Goal: Information Seeking & Learning: Find specific fact

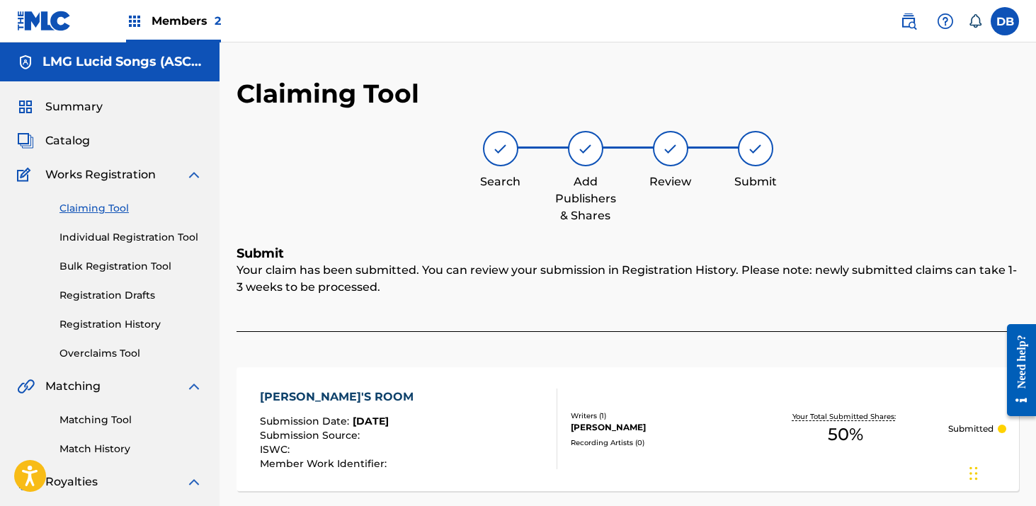
click at [210, 16] on span "Members 2" at bounding box center [186, 21] width 69 height 16
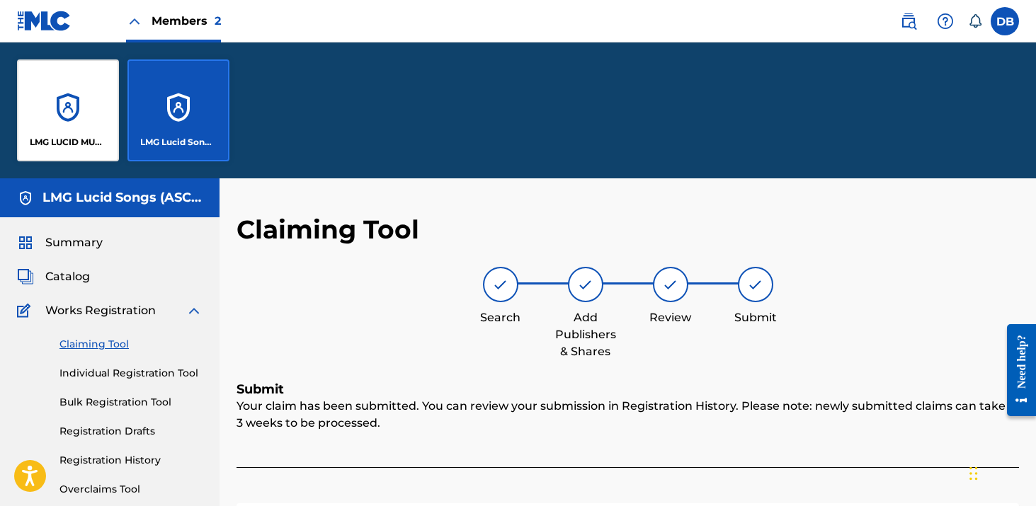
click at [178, 98] on div "LMG Lucid Songs (ASCAP)" at bounding box center [178, 110] width 102 height 102
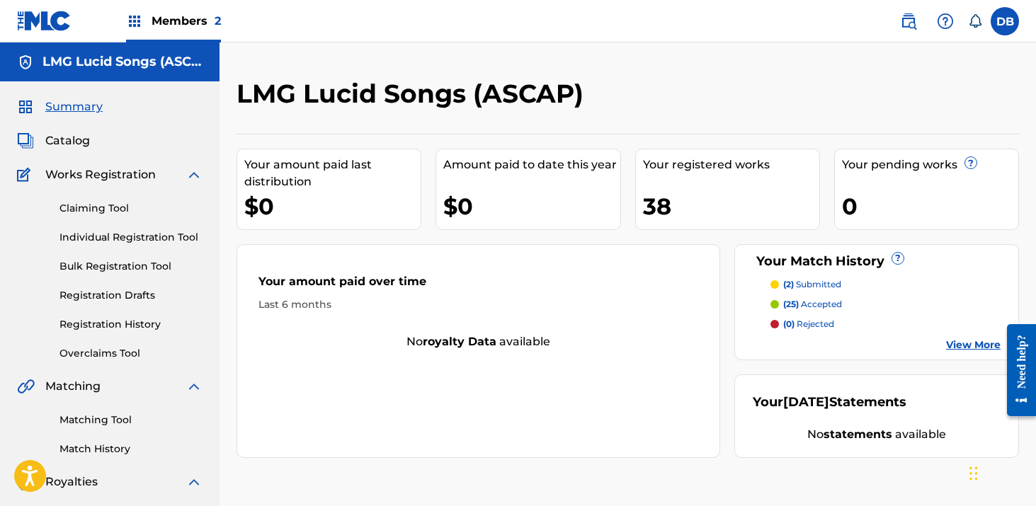
click at [137, 325] on link "Registration History" at bounding box center [130, 324] width 143 height 15
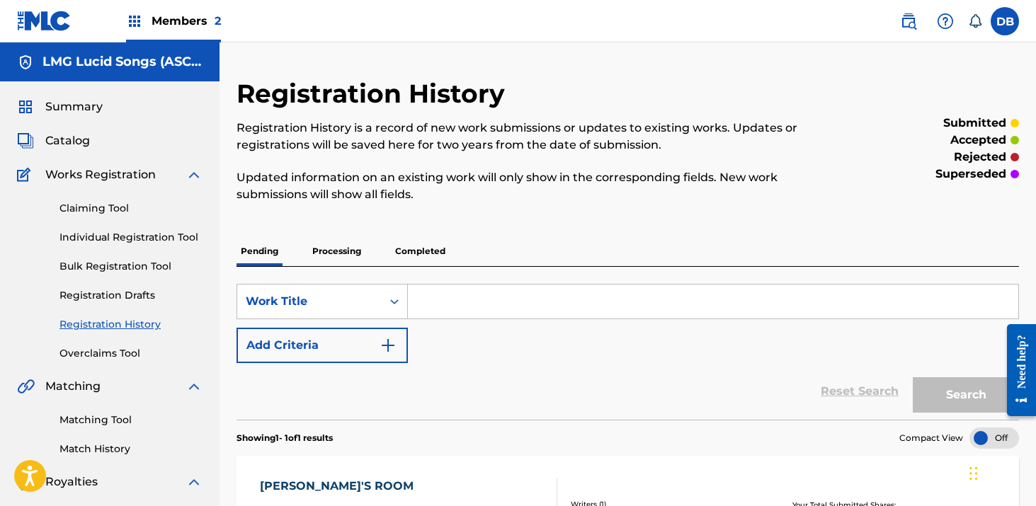
click at [899, 25] on link at bounding box center [908, 21] width 28 height 28
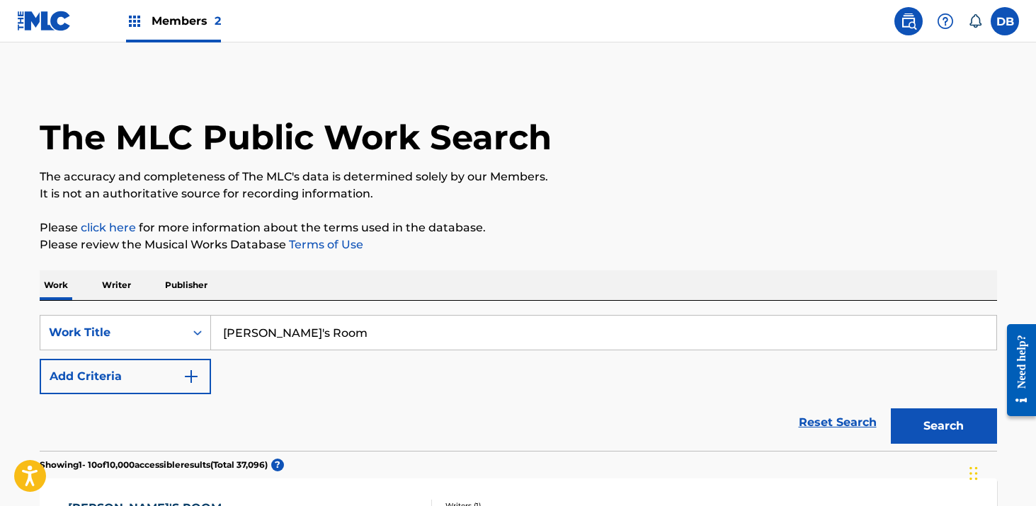
click at [314, 341] on input "[PERSON_NAME]'s Room" at bounding box center [603, 333] width 785 height 34
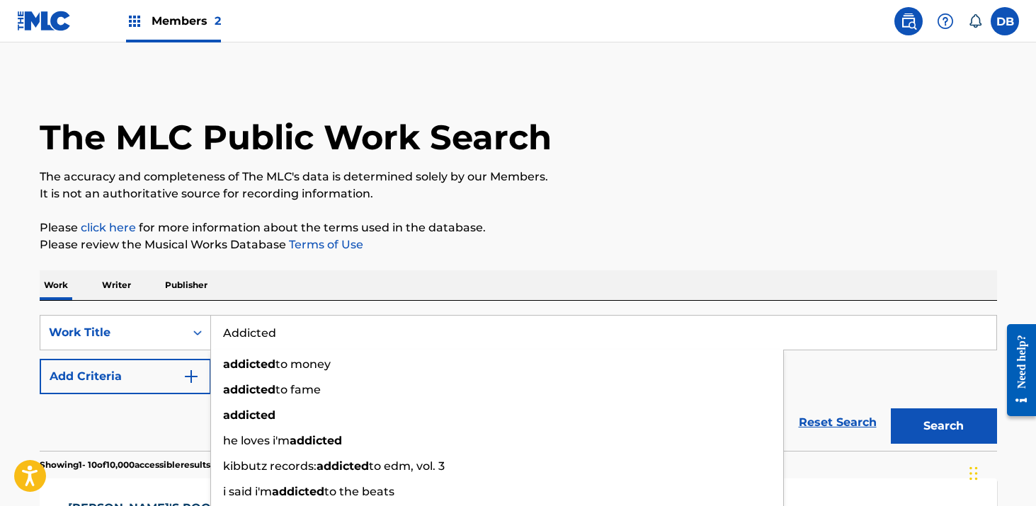
type input "Addicted"
click at [744, 239] on p "Please review the Musical Works Database Terms of Use" at bounding box center [518, 245] width 957 height 17
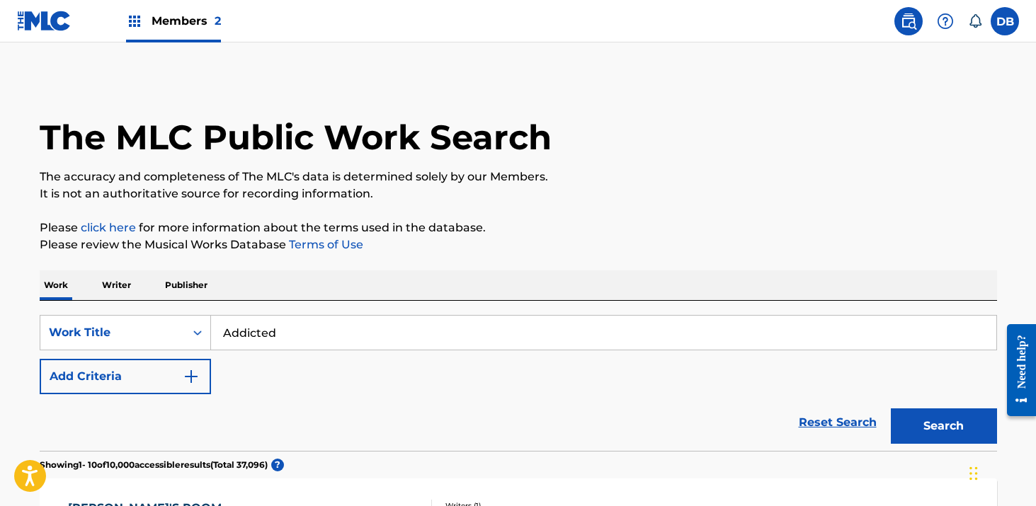
click at [192, 378] on img "Search Form" at bounding box center [191, 376] width 17 height 17
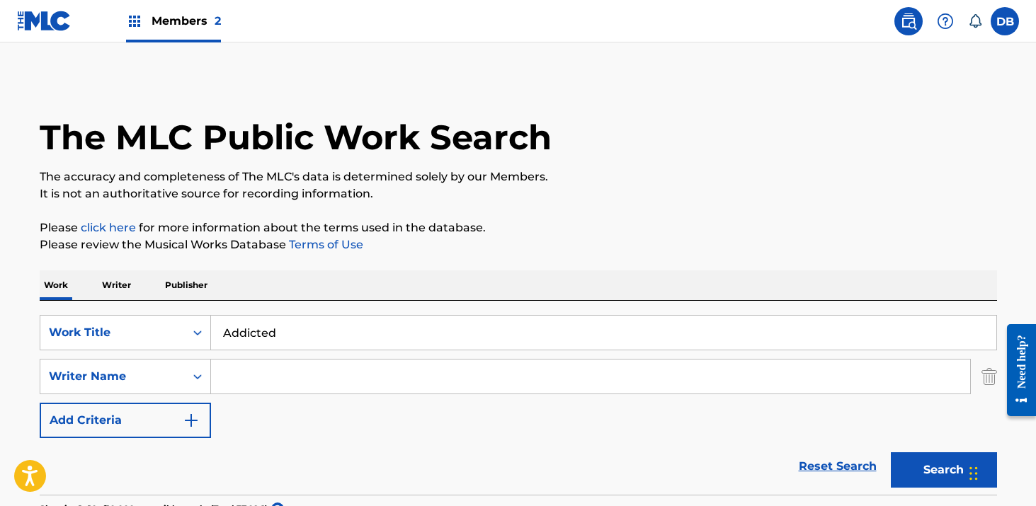
click at [268, 378] on input "Search Form" at bounding box center [590, 377] width 759 height 34
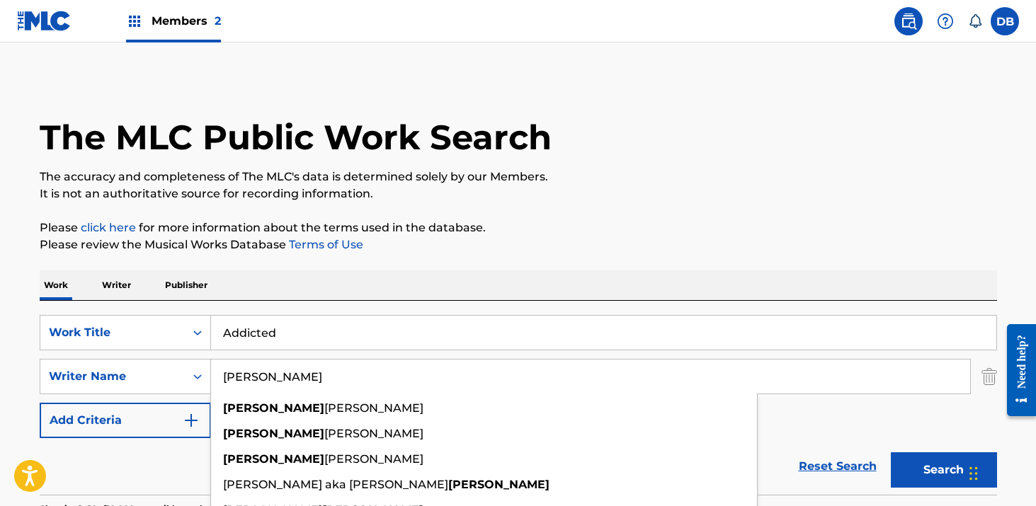
type input "[PERSON_NAME]"
click at [891, 452] on button "Search" at bounding box center [944, 469] width 106 height 35
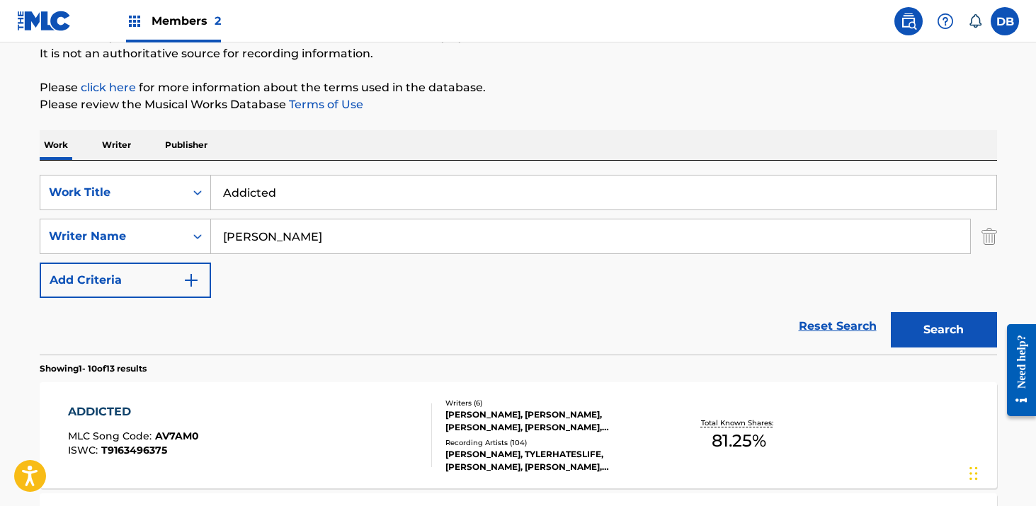
scroll to position [157, 0]
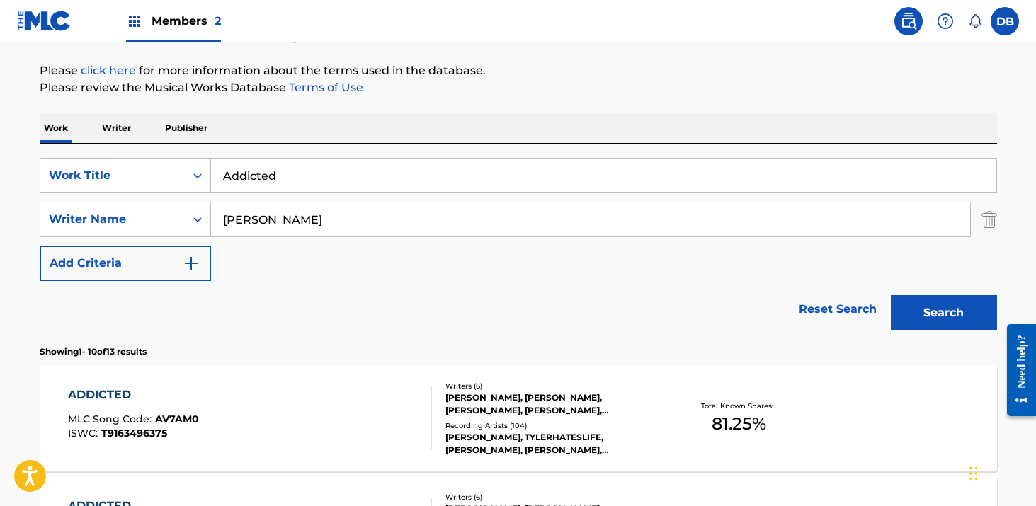
click at [918, 319] on button "Search" at bounding box center [944, 312] width 106 height 35
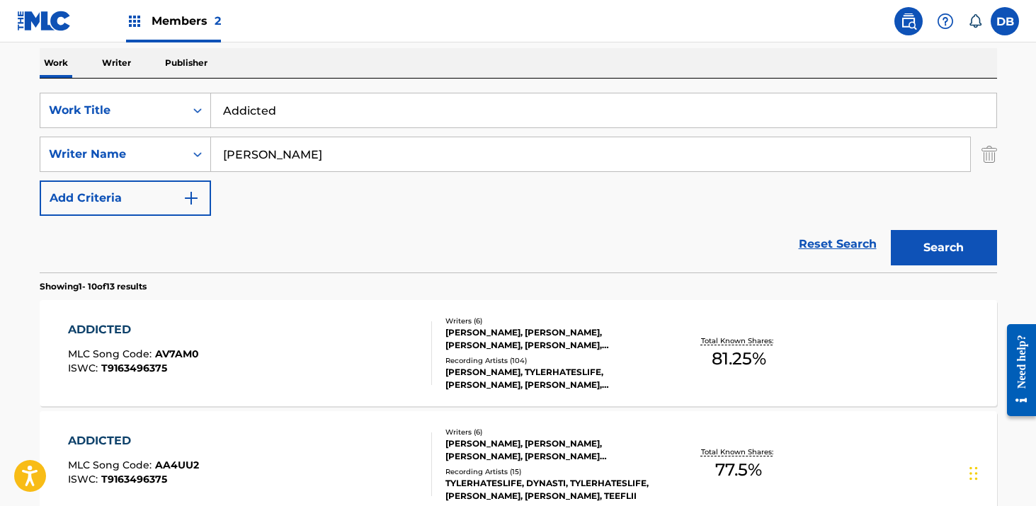
scroll to position [243, 0]
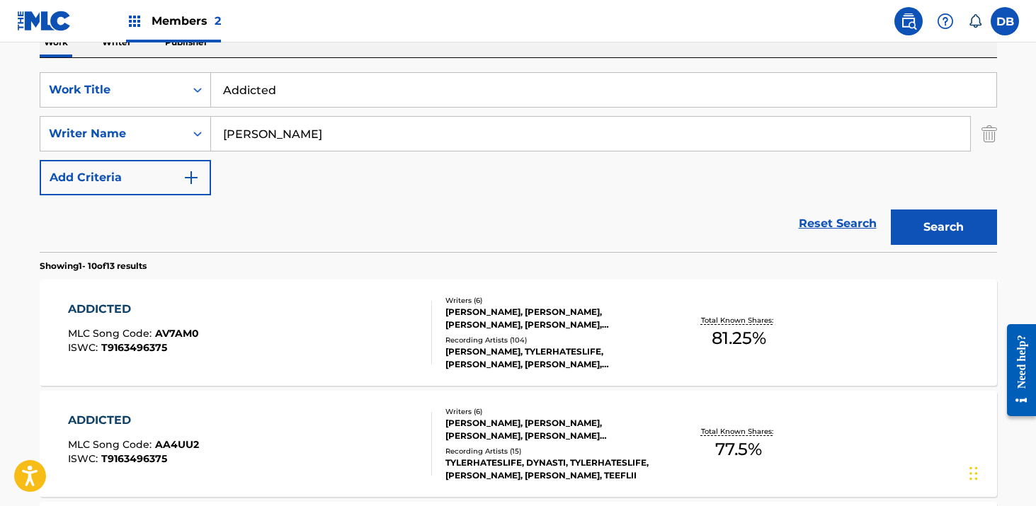
click at [548, 330] on div "[PERSON_NAME], [PERSON_NAME], [PERSON_NAME], [PERSON_NAME], [PERSON_NAME]" at bounding box center [552, 318] width 214 height 25
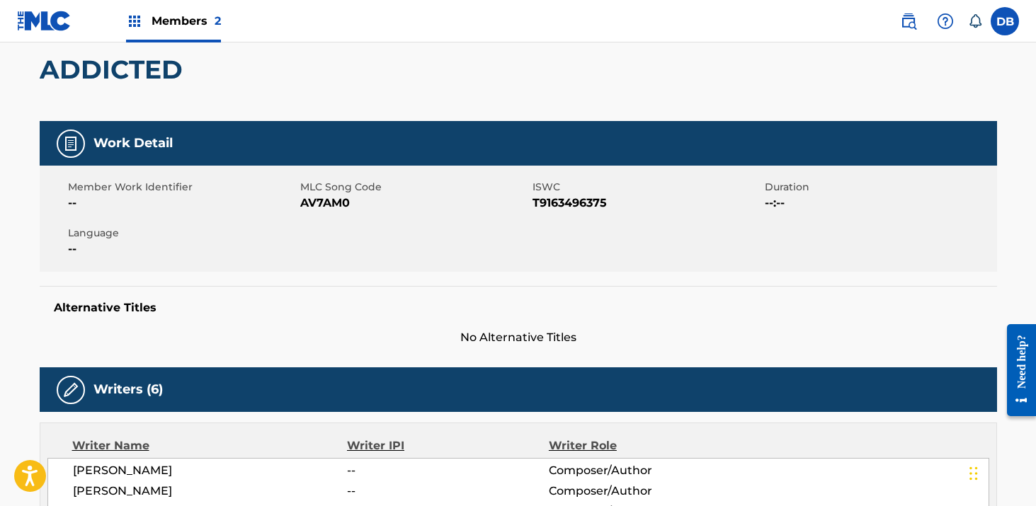
scroll to position [132, 0]
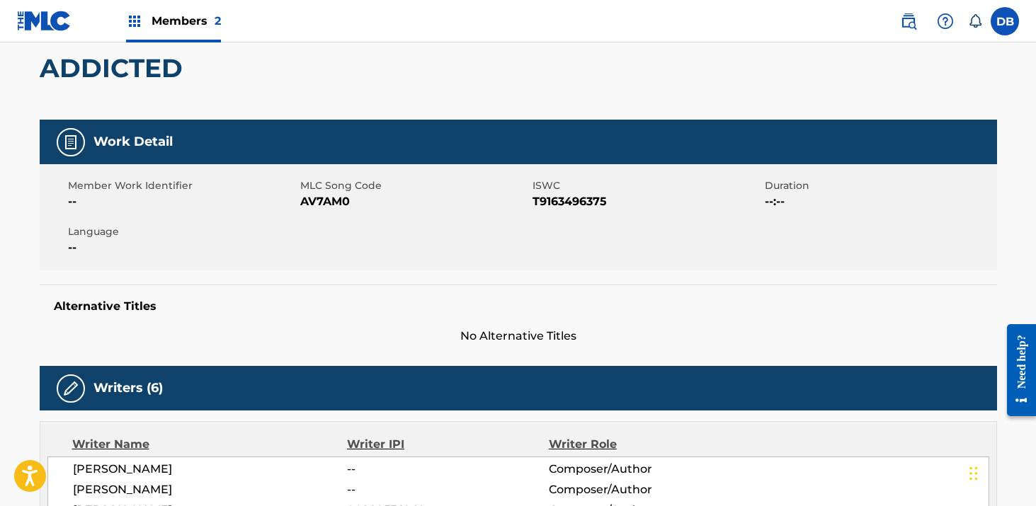
click at [332, 199] on span "AV7AM0" at bounding box center [414, 201] width 229 height 17
copy span "AV7AM0"
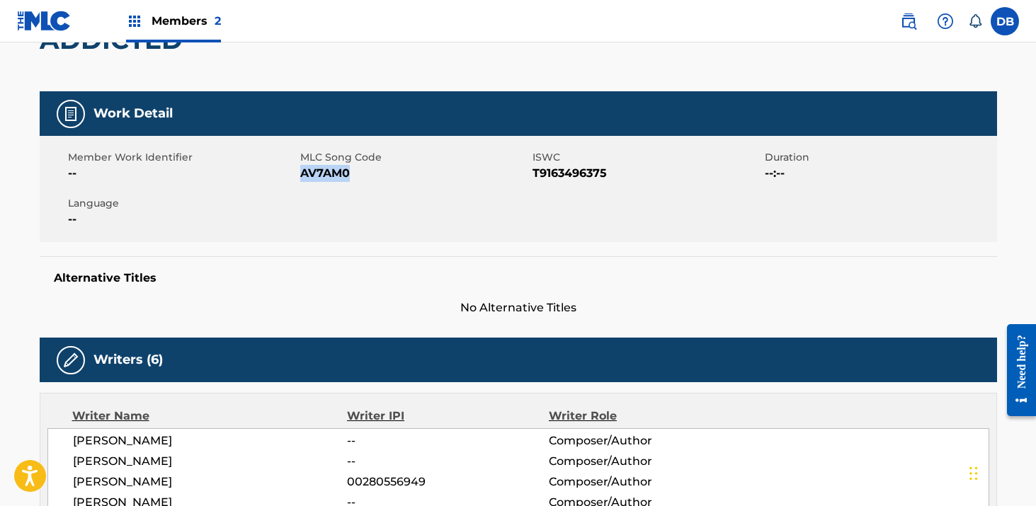
scroll to position [0, 0]
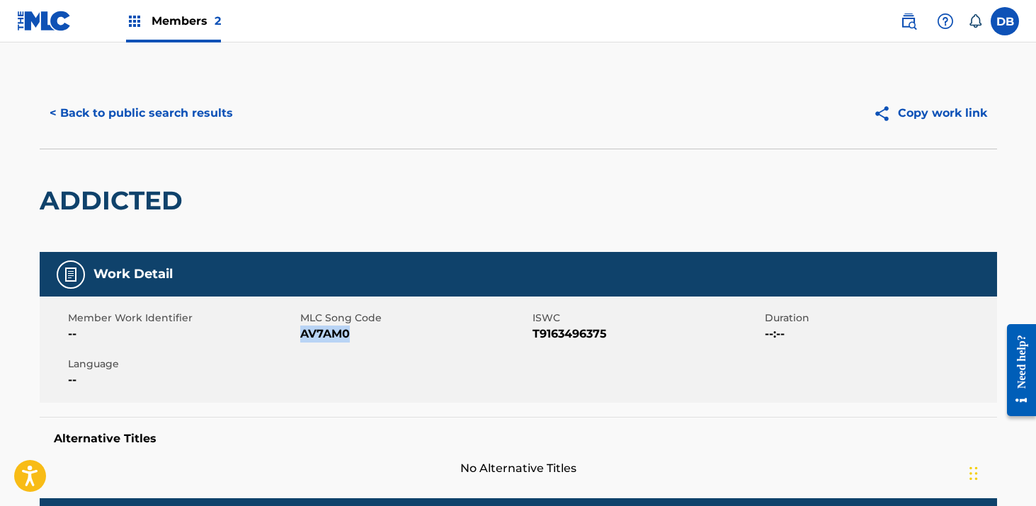
click at [206, 113] on button "< Back to public search results" at bounding box center [141, 113] width 203 height 35
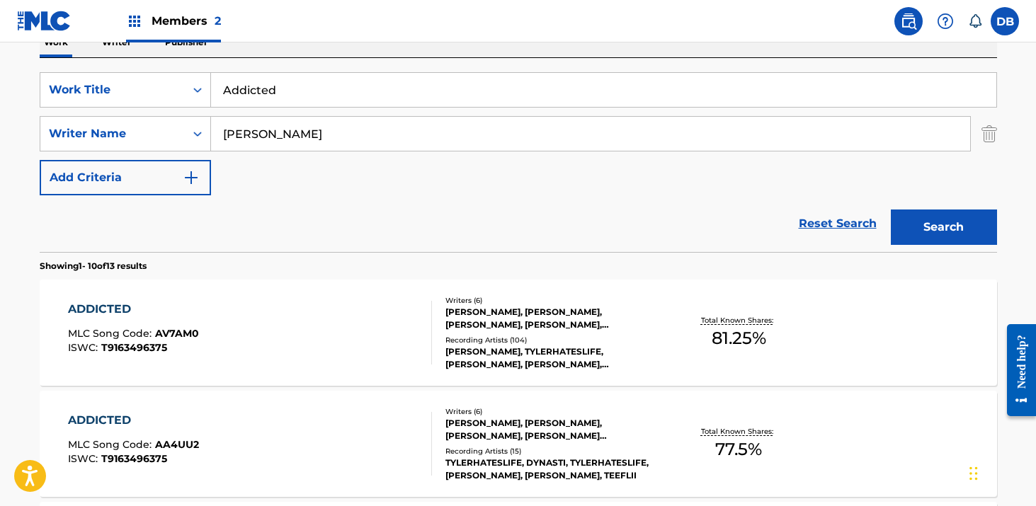
click at [259, 96] on input "Addicted" at bounding box center [603, 90] width 785 height 34
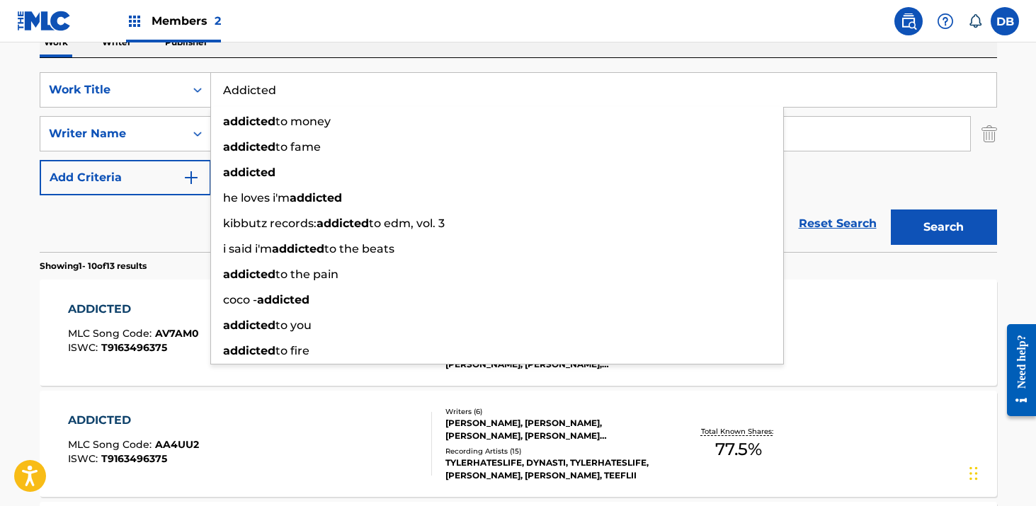
click at [259, 96] on input "Addicted" at bounding box center [603, 90] width 785 height 34
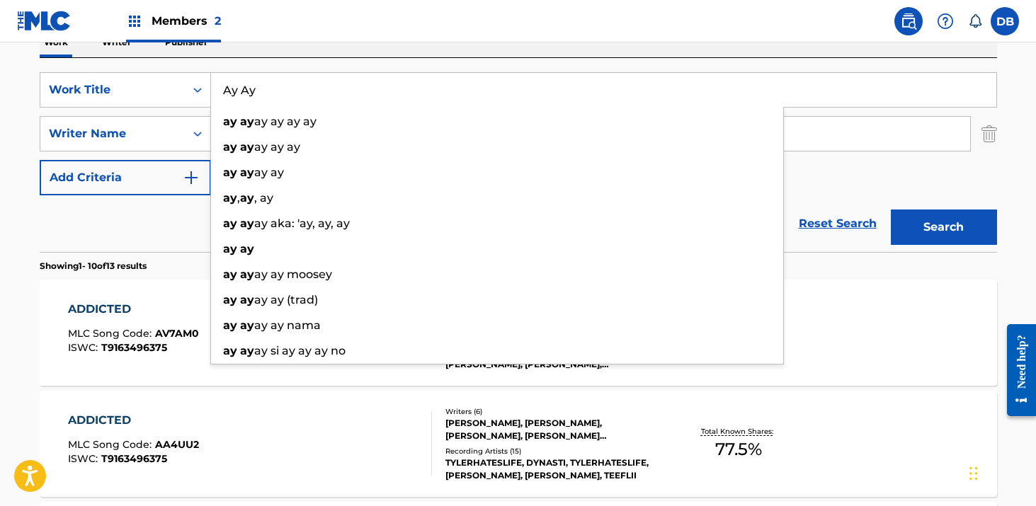
type input "Ay Ay"
click at [370, 53] on div "Work Writer Publisher" at bounding box center [518, 43] width 957 height 30
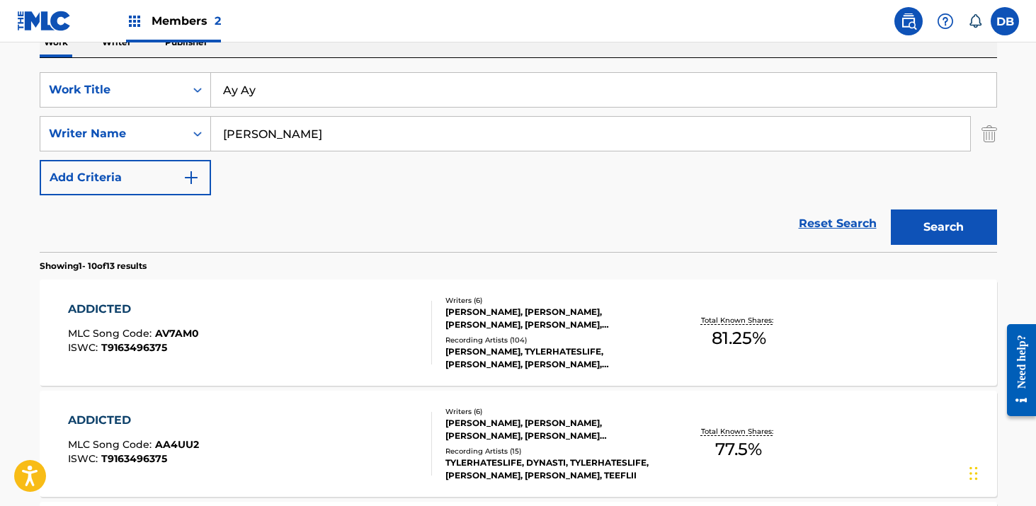
click at [282, 137] on input "[PERSON_NAME]" at bounding box center [590, 134] width 759 height 34
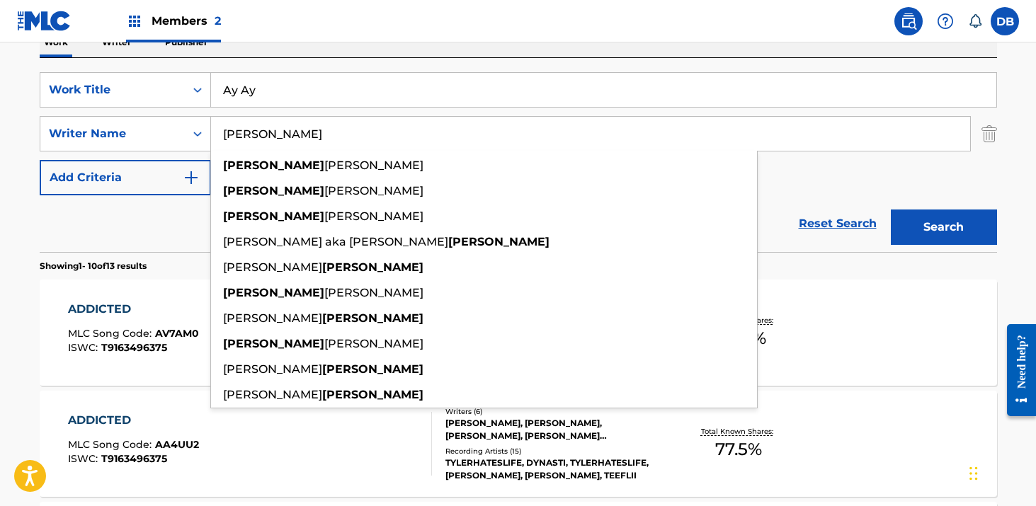
click at [282, 137] on input "[PERSON_NAME]" at bounding box center [590, 134] width 759 height 34
type input "V"
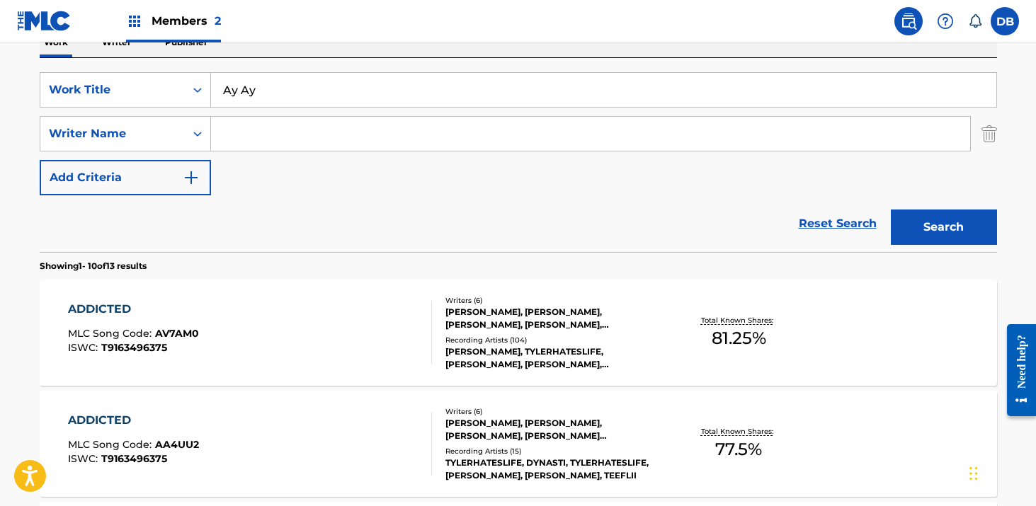
type input "\"
paste input "PYC842201839"
click at [287, 127] on input "PYC842201839" at bounding box center [590, 134] width 759 height 34
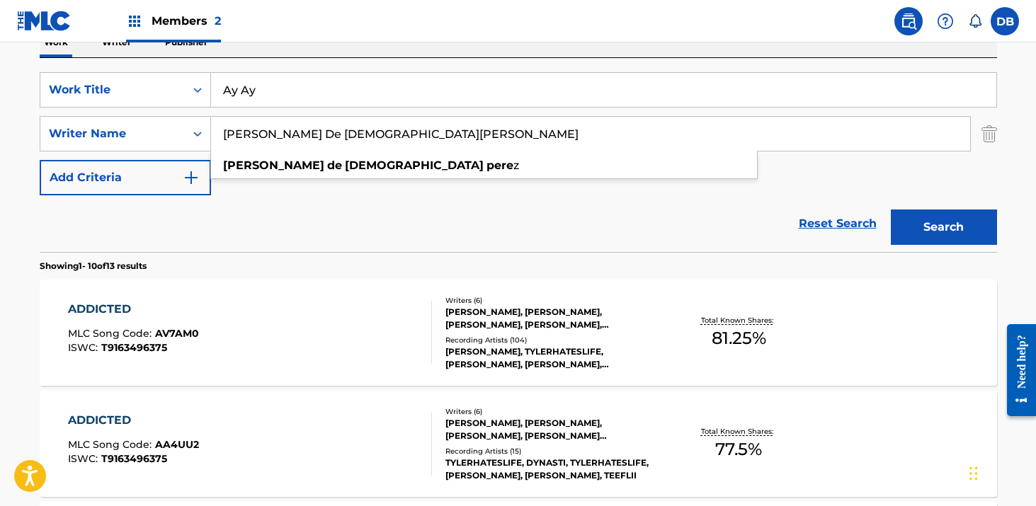
type input "[PERSON_NAME] De [DEMOGRAPHIC_DATA][PERSON_NAME]"
click at [891, 210] on button "Search" at bounding box center [944, 227] width 106 height 35
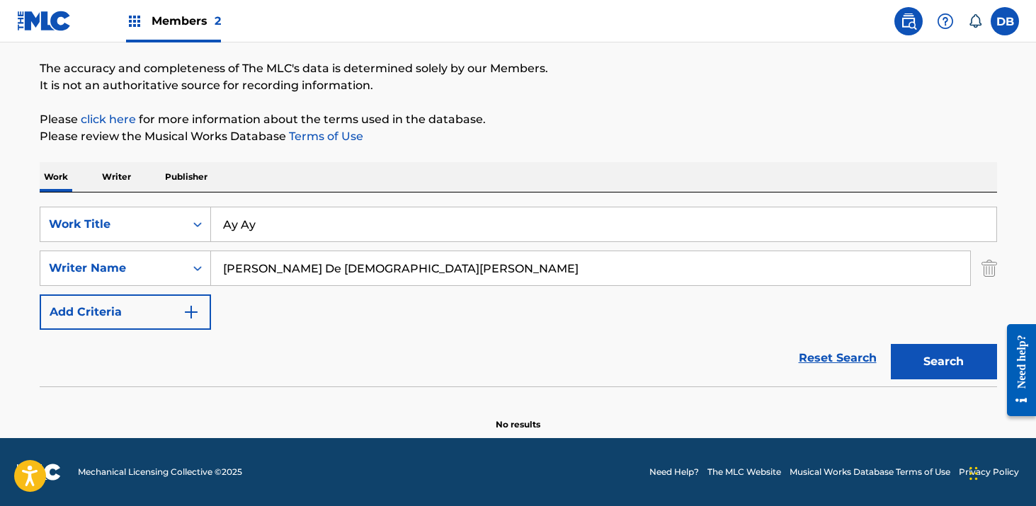
scroll to position [108, 0]
click at [917, 358] on button "Search" at bounding box center [944, 361] width 106 height 35
drag, startPoint x: 224, startPoint y: 223, endPoint x: 208, endPoint y: 223, distance: 15.6
click at [209, 223] on div "SearchWithCriteriaf1753329-f5f8-405c-8672-010a7fe39bd7 Work Title Ay Ay" at bounding box center [518, 224] width 957 height 35
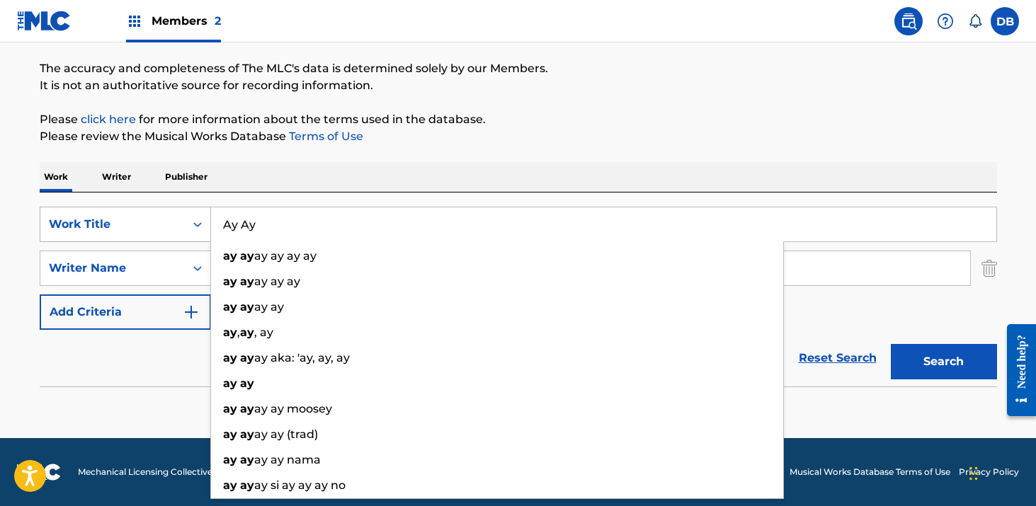
paste input "New Nite / Rosecrans Grove (feat. [PERSON_NAME])"
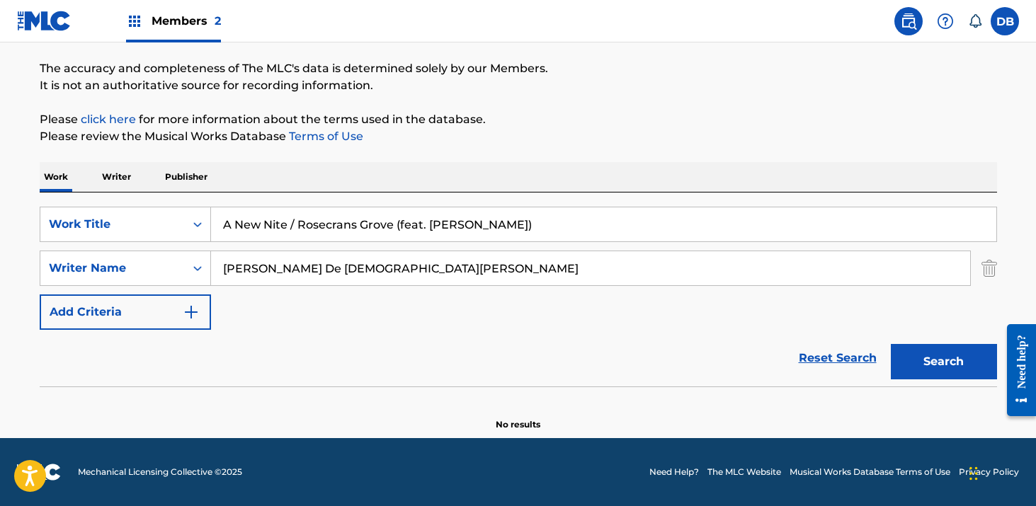
type input "A New Nite / Rosecrans Grove (feat. [PERSON_NAME])"
drag, startPoint x: 378, startPoint y: 266, endPoint x: 118, endPoint y: 266, distance: 260.6
click at [118, 266] on div "SearchWithCriteria1668f703-b095-41f2-bf92-57f652786dc3 Writer Name [PERSON_NAME…" at bounding box center [518, 268] width 957 height 35
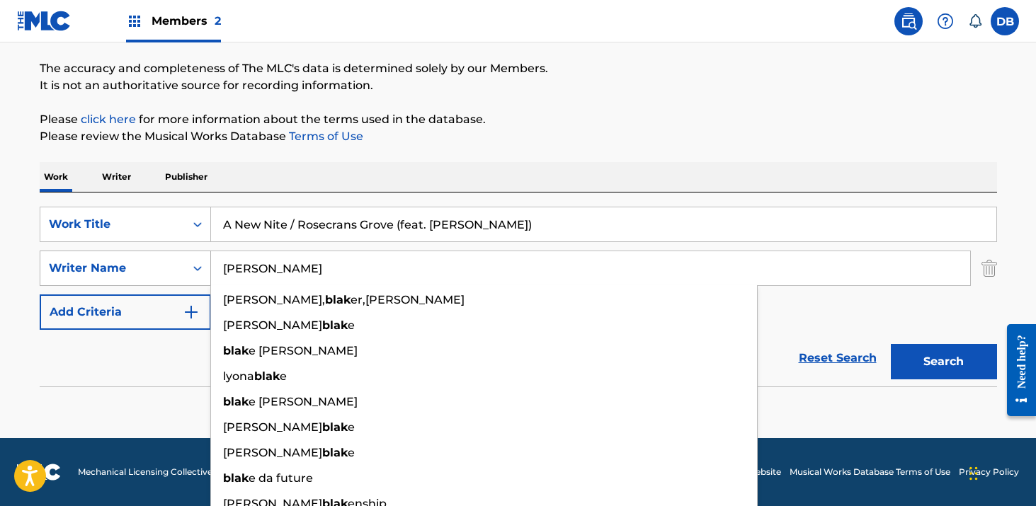
type input "[PERSON_NAME]"
click at [891, 344] on button "Search" at bounding box center [944, 361] width 106 height 35
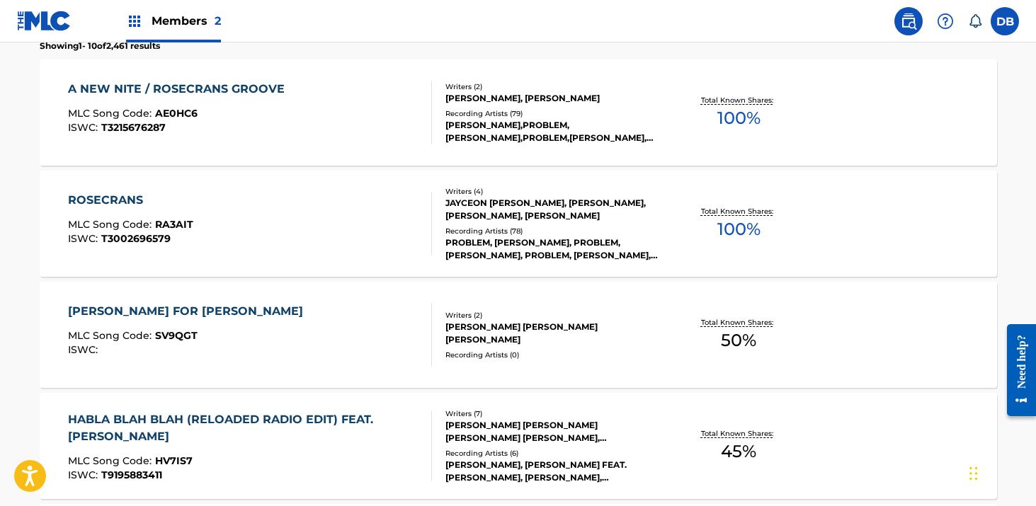
scroll to position [505, 0]
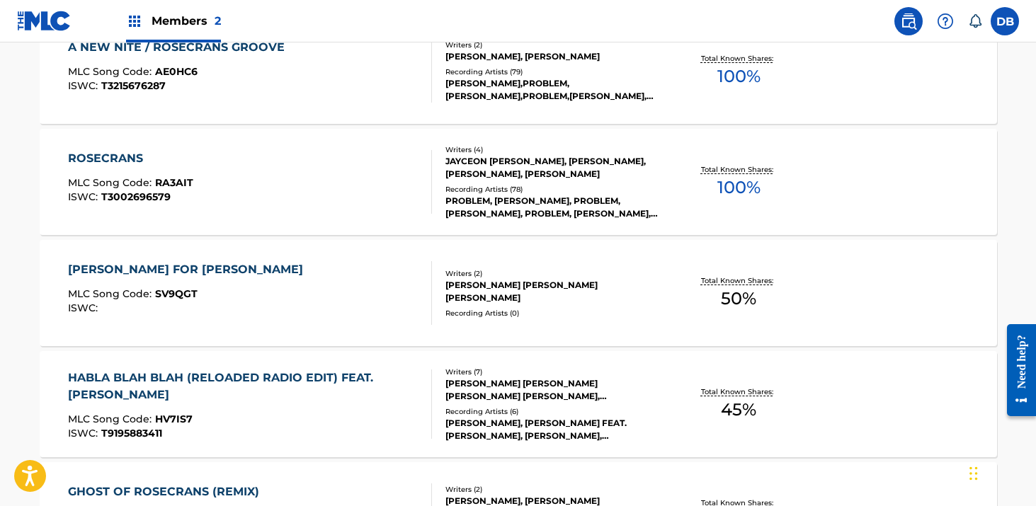
click at [534, 404] on div "Writers ( 7 ) [PERSON_NAME] [PERSON_NAME] [PERSON_NAME] [PERSON_NAME], [PERSON_…" at bounding box center [545, 405] width 227 height 76
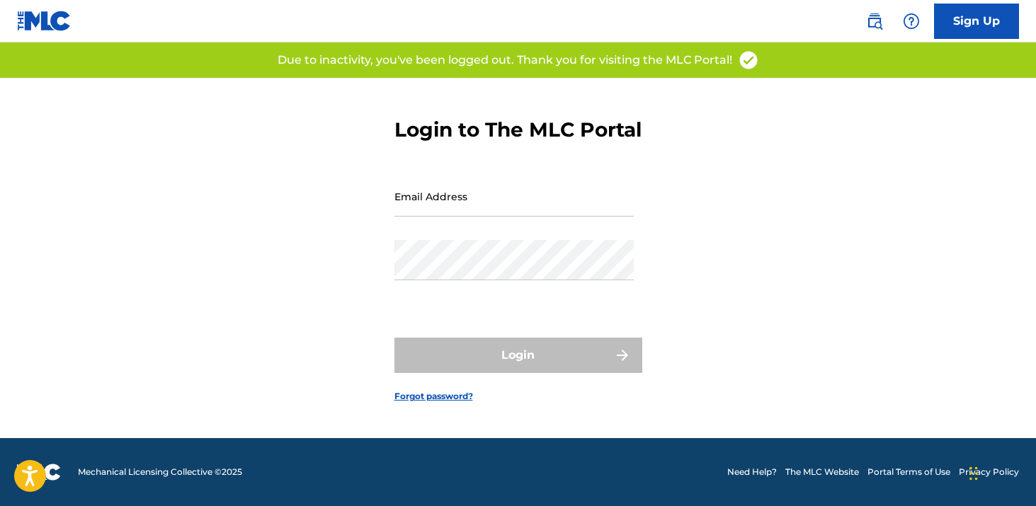
click at [440, 217] on input "Email Address" at bounding box center [513, 196] width 239 height 40
type input "[EMAIL_ADDRESS][DOMAIN_NAME]"
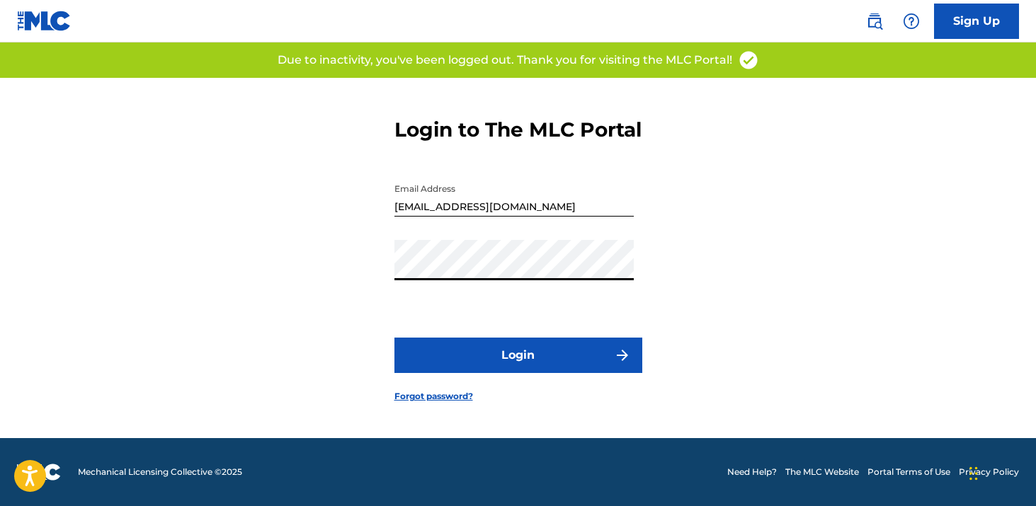
click at [503, 355] on button "Login" at bounding box center [518, 355] width 248 height 35
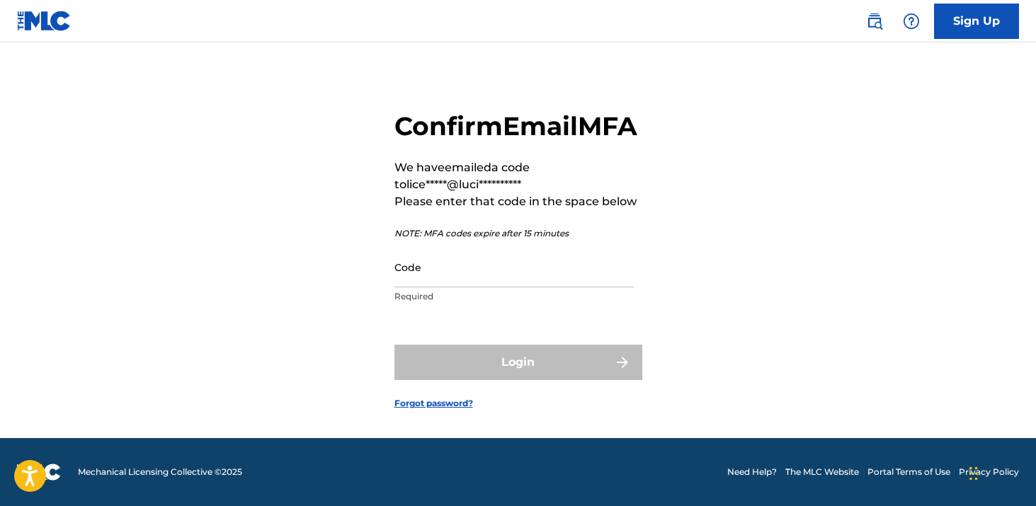
click at [456, 285] on input "Code" at bounding box center [513, 267] width 239 height 40
paste input "834637"
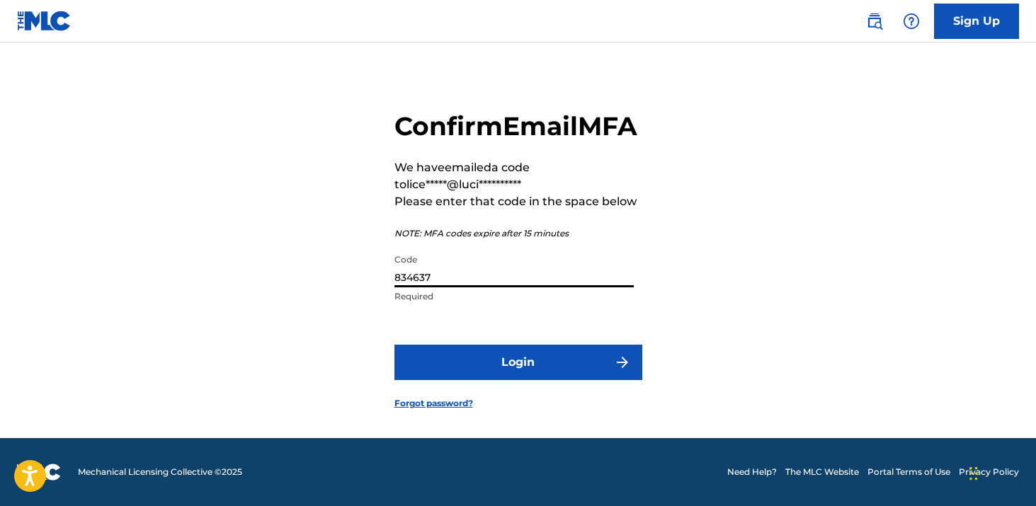
type input "834637"
click at [394, 345] on button "Login" at bounding box center [518, 362] width 248 height 35
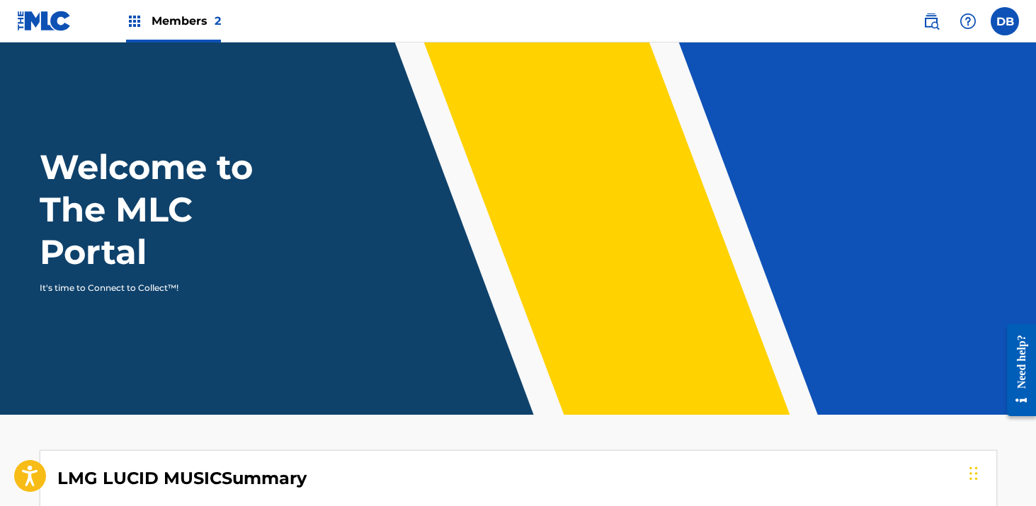
click at [932, 20] on img at bounding box center [931, 21] width 17 height 17
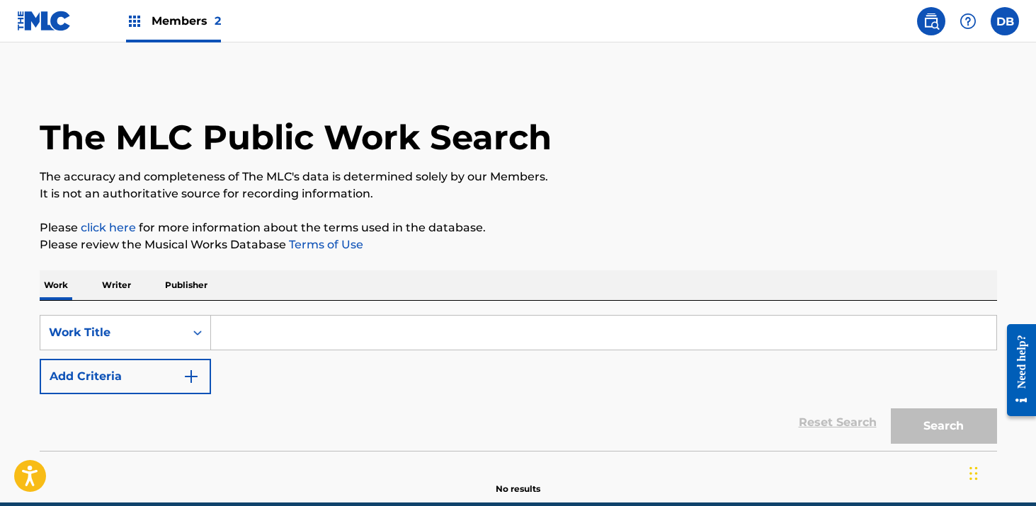
click at [438, 329] on input "Search Form" at bounding box center [603, 333] width 785 height 34
paste input "834637"
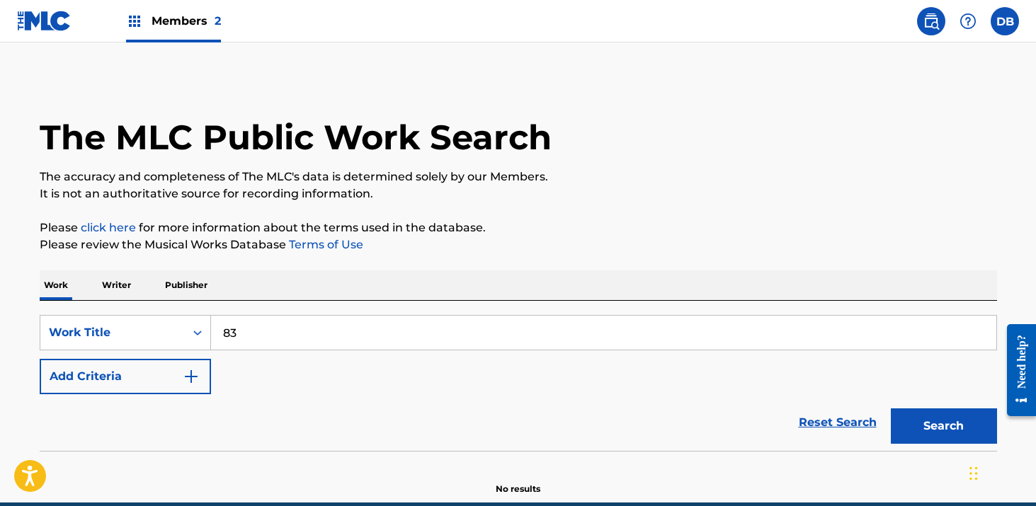
type input "8"
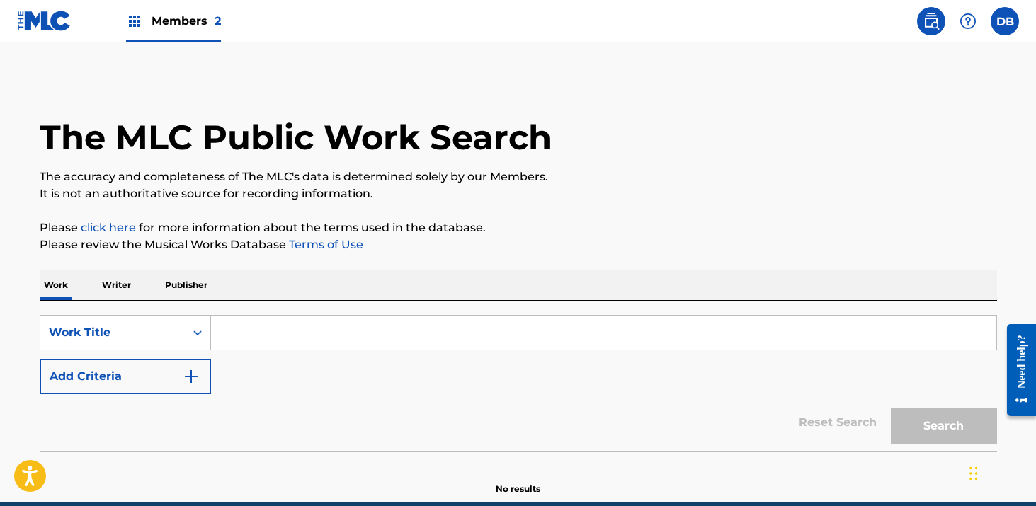
click at [927, 23] on img at bounding box center [931, 21] width 17 height 17
click at [278, 339] on input "Search Form" at bounding box center [603, 333] width 785 height 34
paste input "A New Nite / Rosecrans Grove (feat. [PERSON_NAME])"
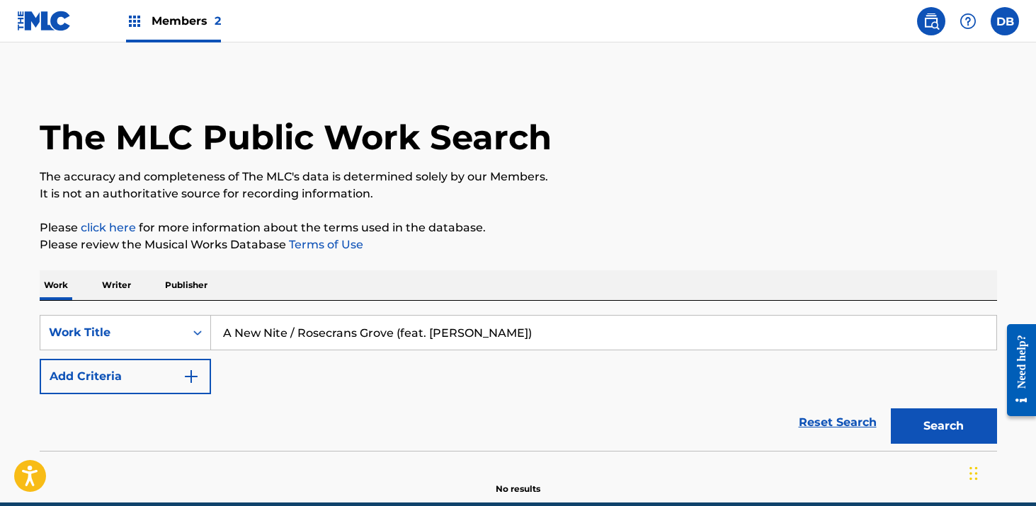
click at [891, 409] on button "Search" at bounding box center [944, 426] width 106 height 35
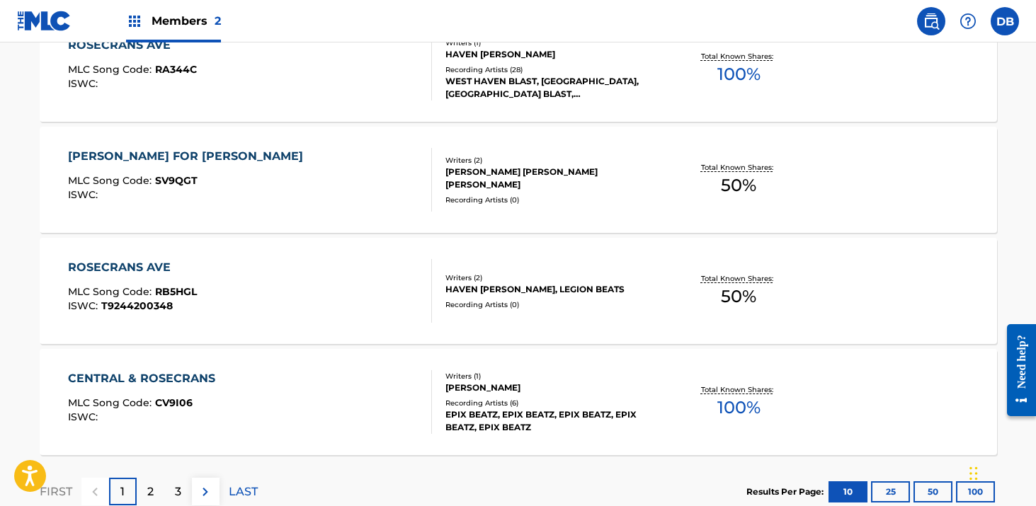
scroll to position [1227, 0]
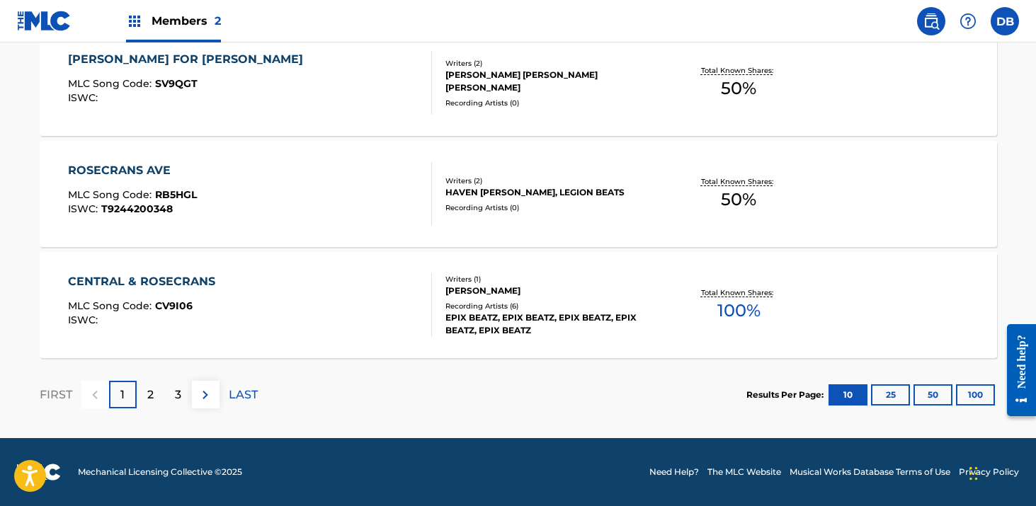
click at [154, 399] on div "2" at bounding box center [151, 395] width 28 height 28
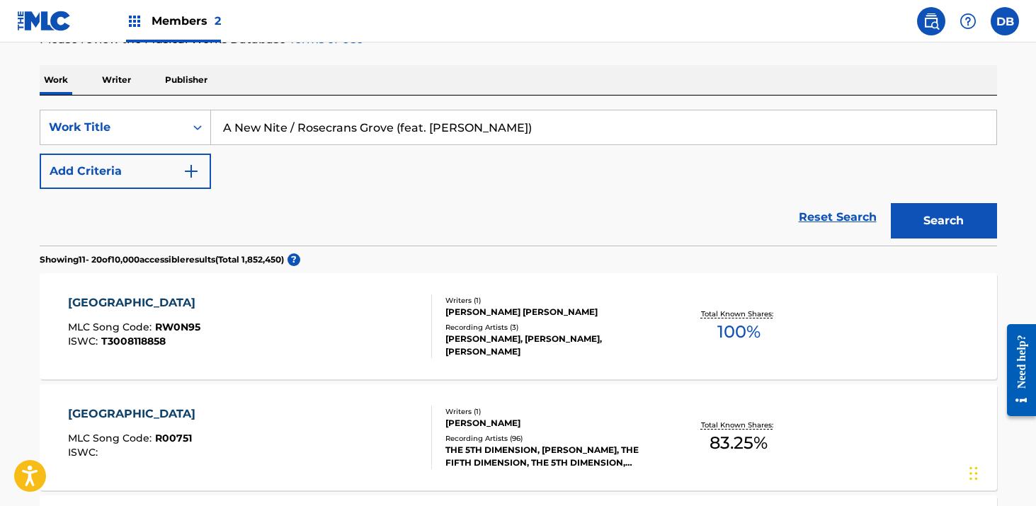
scroll to position [28, 0]
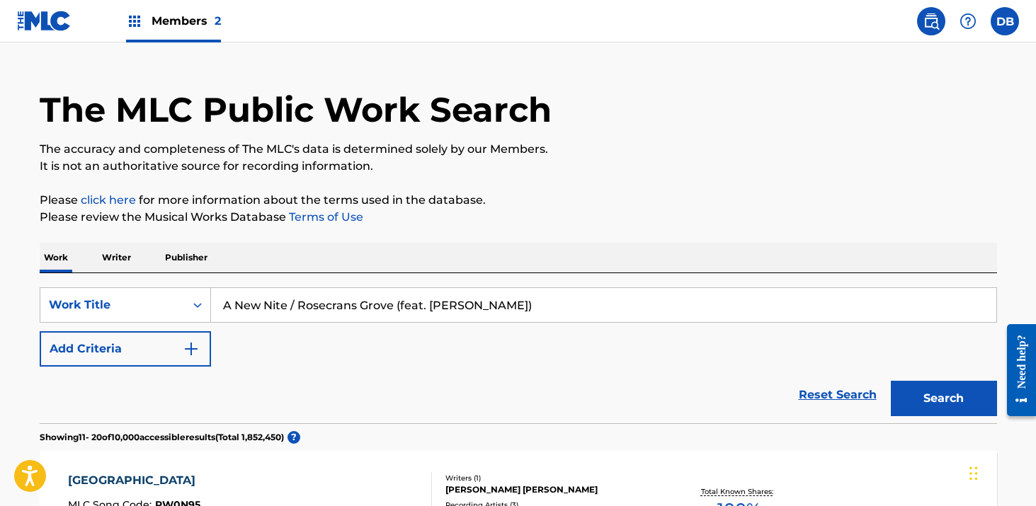
click at [347, 297] on input "A New Nite / Rosecrans Grove (feat. [PERSON_NAME])" at bounding box center [603, 305] width 785 height 34
click at [433, 302] on input "A New Nite / Rosecrans Grove (feat. [PERSON_NAME])" at bounding box center [603, 305] width 785 height 34
click at [400, 311] on input "A New Nite / Rosecrans Grove (feat. [PERSON_NAME])" at bounding box center [603, 305] width 785 height 34
click at [395, 305] on input "A New Nite / Rosecrans Grove (feat. [PERSON_NAME])" at bounding box center [603, 305] width 785 height 34
click at [377, 308] on input "A New Nite / Rosecrans Grove (feat. [PERSON_NAME])" at bounding box center [603, 305] width 785 height 34
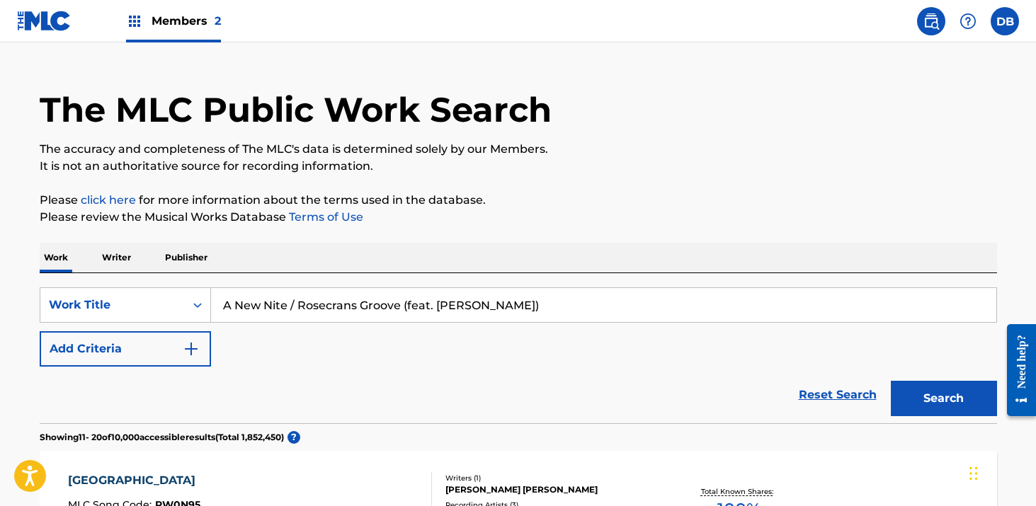
type input "A New Nite / Rosecrans Groove (feat. Shy Carter)"
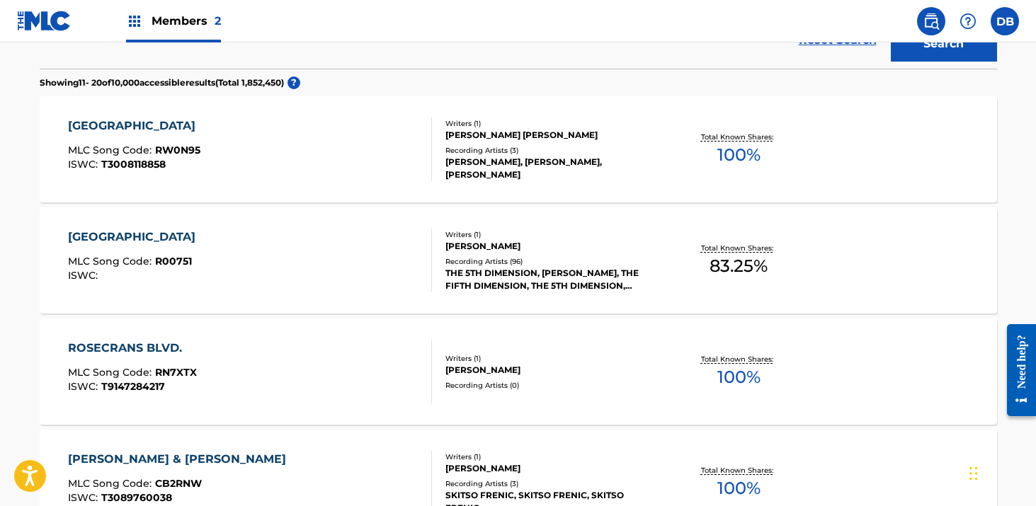
scroll to position [392, 0]
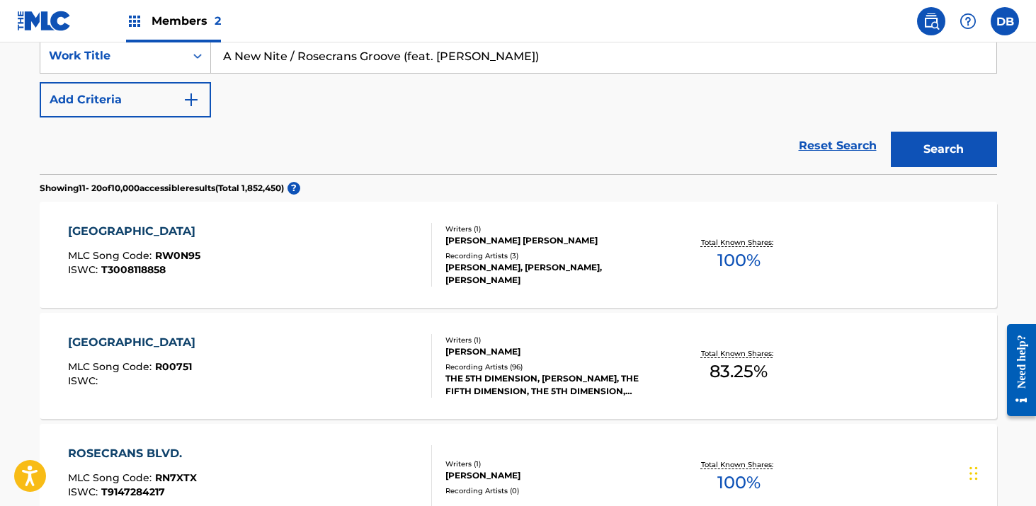
click at [920, 154] on button "Search" at bounding box center [944, 149] width 106 height 35
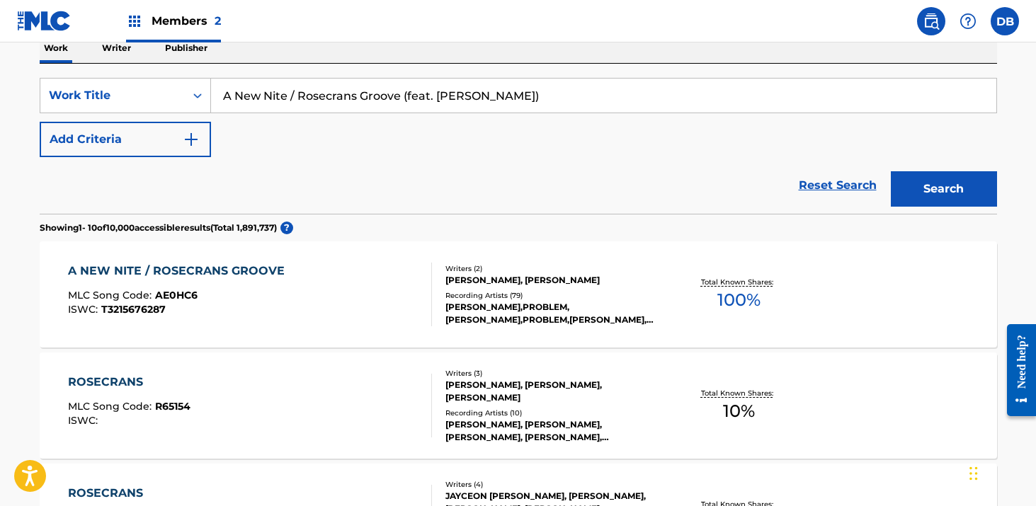
scroll to position [239, 0]
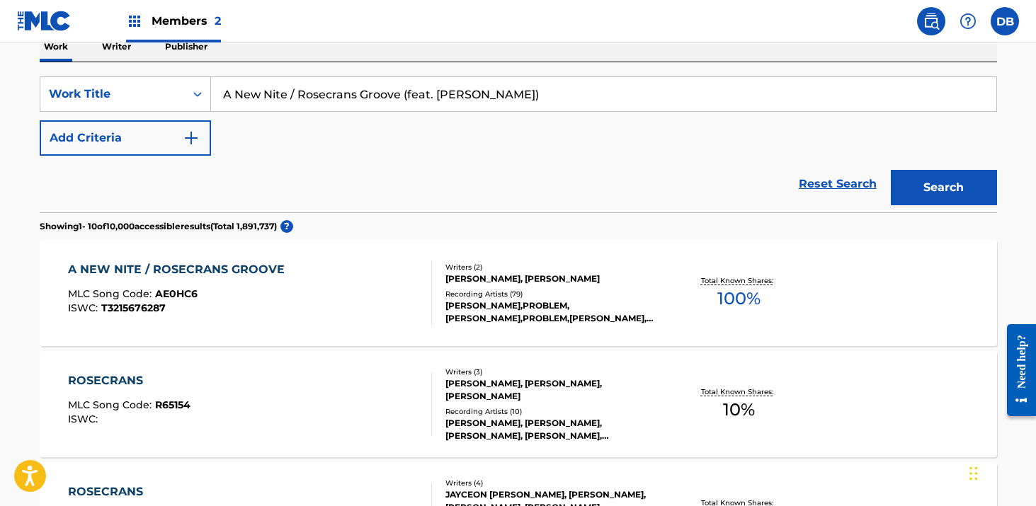
click at [432, 291] on div "Writers ( 2 ) JASON MARTIN, DAVID MARVIN BLAKE Recording Artists ( 79 ) DJ QUIK…" at bounding box center [545, 293] width 227 height 63
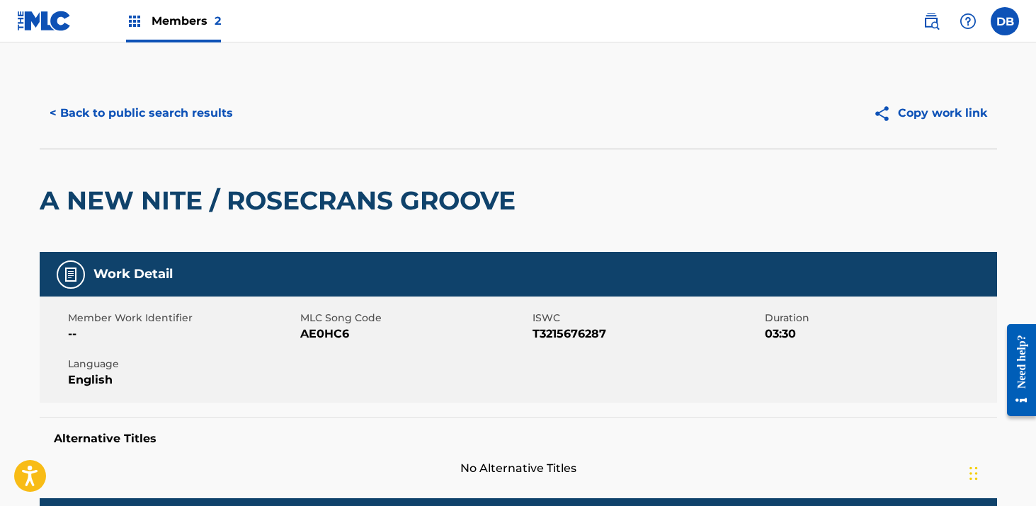
click at [185, 106] on button "< Back to public search results" at bounding box center [141, 113] width 203 height 35
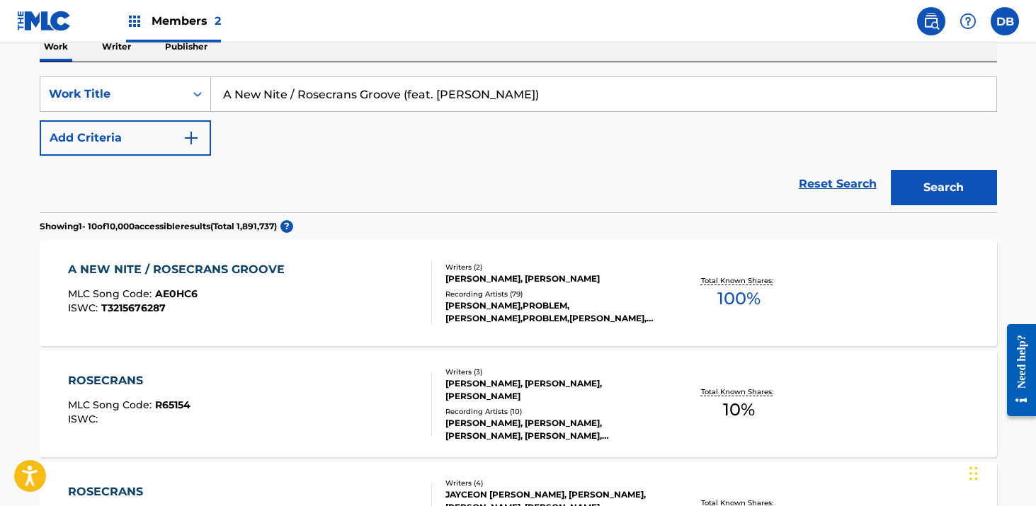
click at [390, 84] on input "A New Nite / Rosecrans Groove (feat. Shy Carter)" at bounding box center [603, 94] width 785 height 34
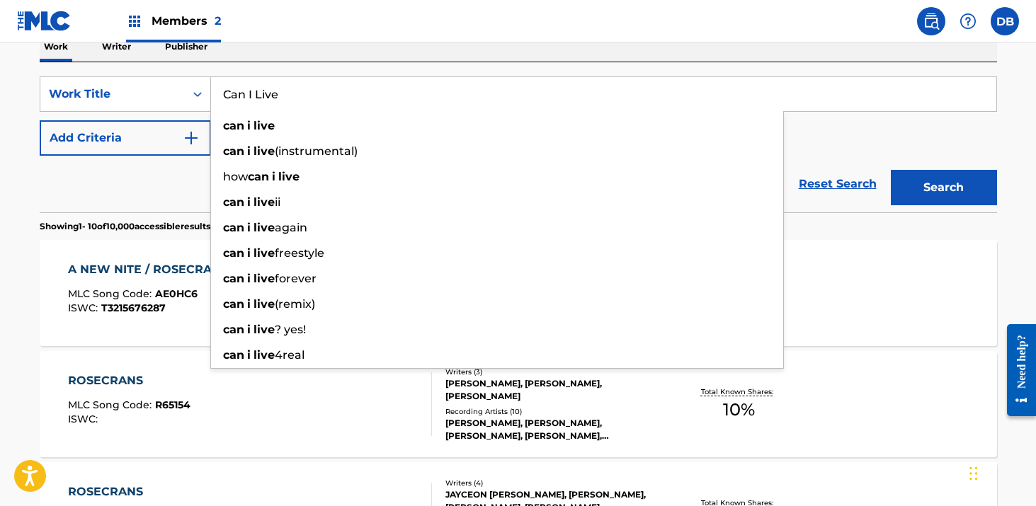
type input "Can I Live"
click at [468, 47] on div "Work Writer Publisher" at bounding box center [518, 47] width 957 height 30
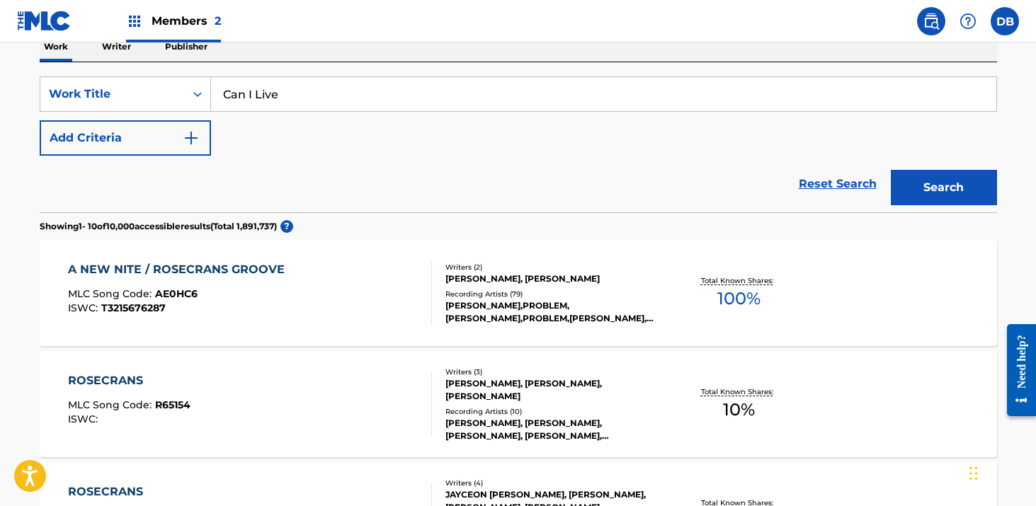
click at [193, 147] on button "Add Criteria" at bounding box center [125, 137] width 171 height 35
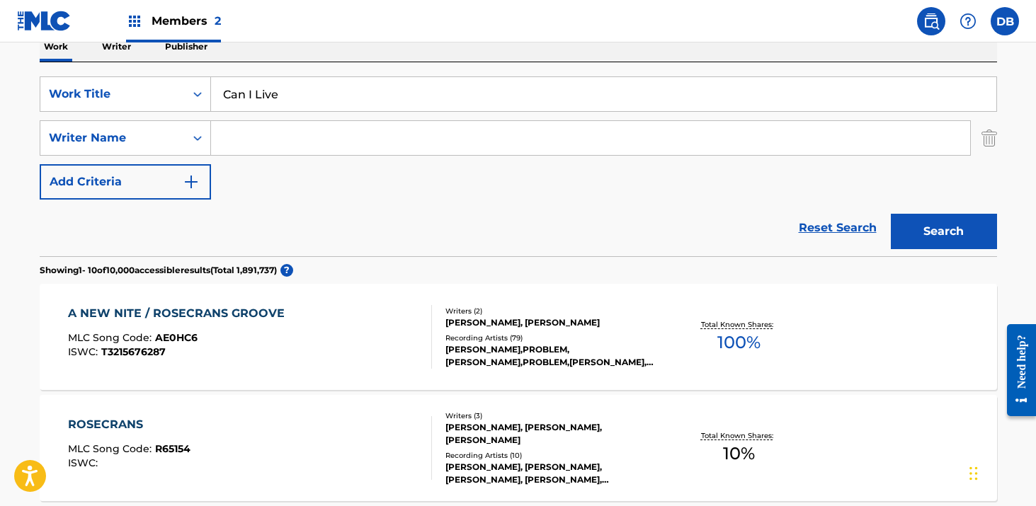
click at [241, 152] on input "Search Form" at bounding box center [590, 138] width 759 height 34
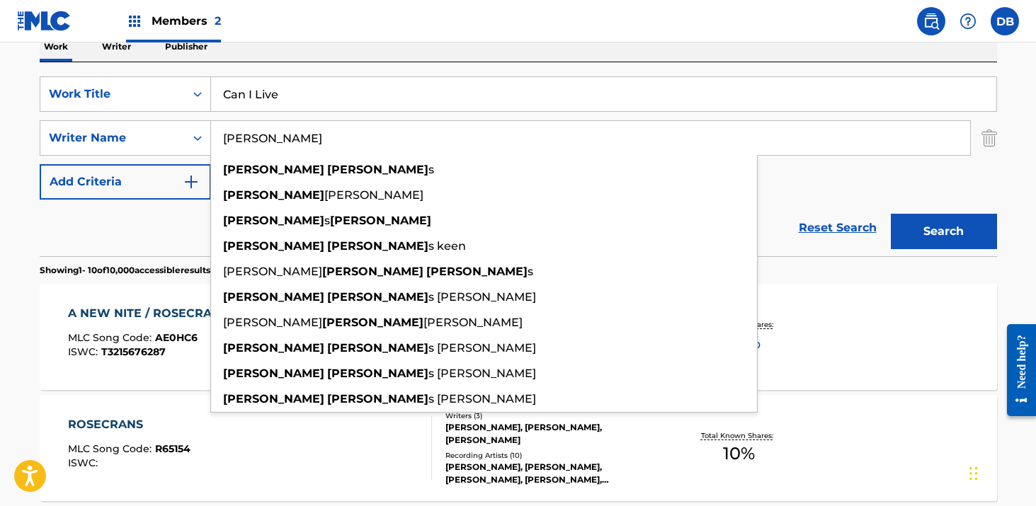
type input "Frederick Thomas"
click at [891, 214] on button "Search" at bounding box center [944, 231] width 106 height 35
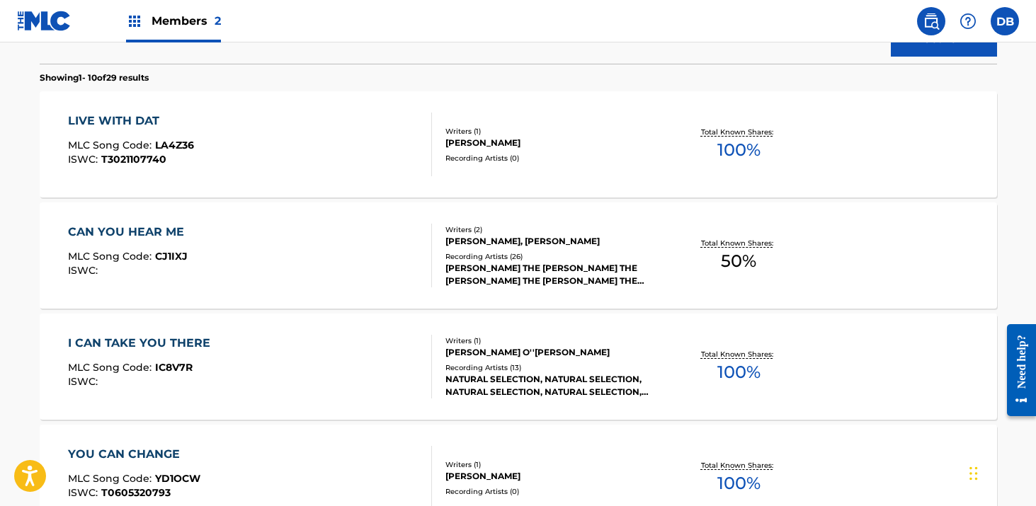
scroll to position [429, 0]
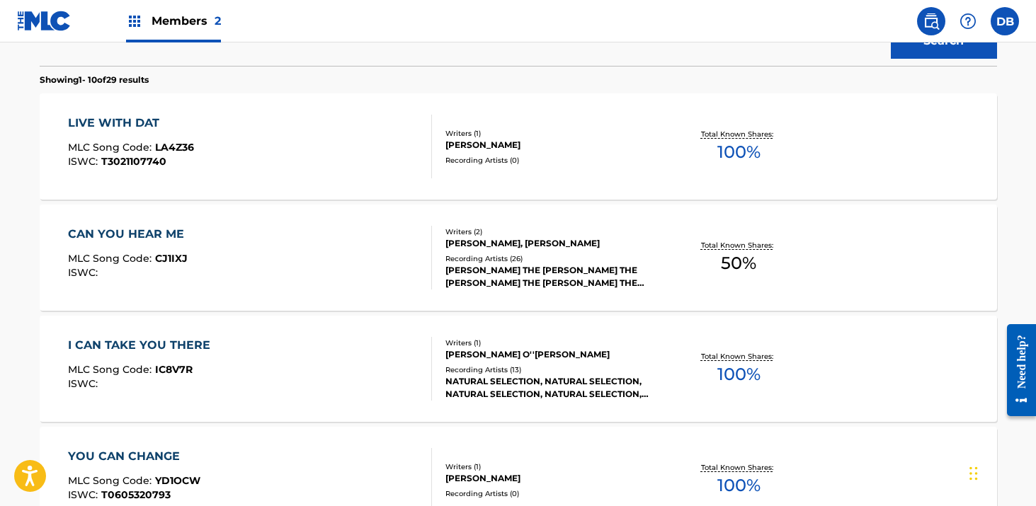
click at [189, 144] on span "LA4Z36" at bounding box center [174, 147] width 39 height 13
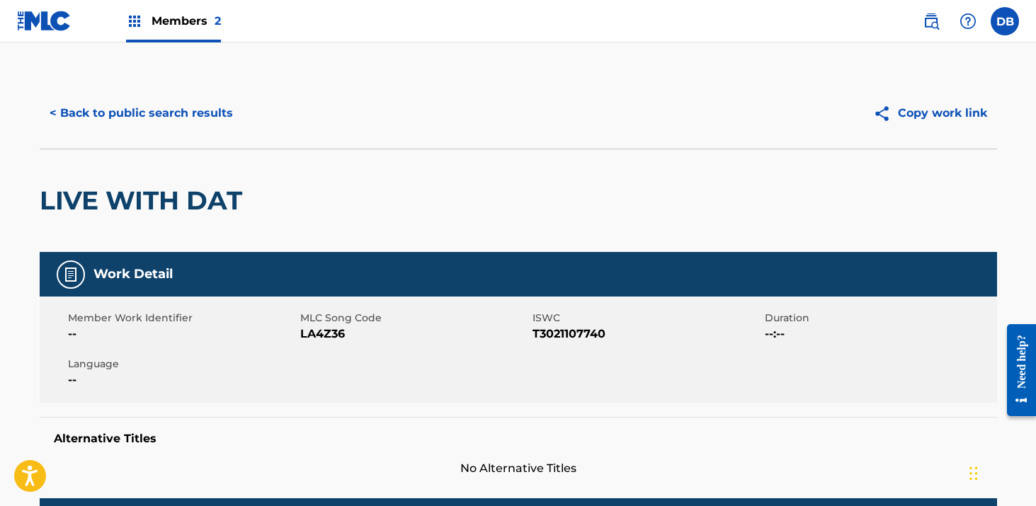
click at [194, 108] on button "< Back to public search results" at bounding box center [141, 113] width 203 height 35
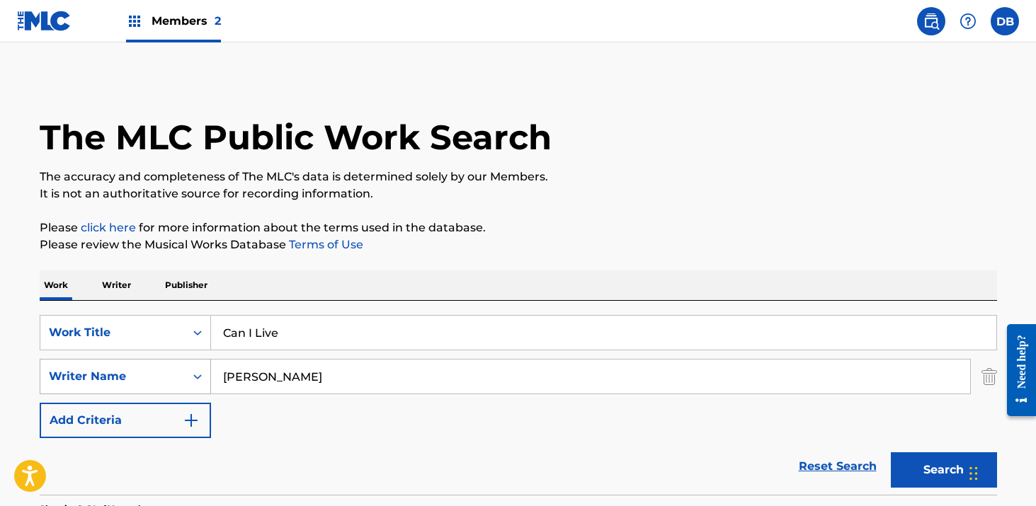
drag, startPoint x: 280, startPoint y: 375, endPoint x: 114, endPoint y: 380, distance: 165.8
click at [114, 380] on div "SearchWithCriteria7f8fc741-c8c9-491a-914f-bb2ff94b1d9d Writer Name Frederick Th…" at bounding box center [518, 376] width 957 height 35
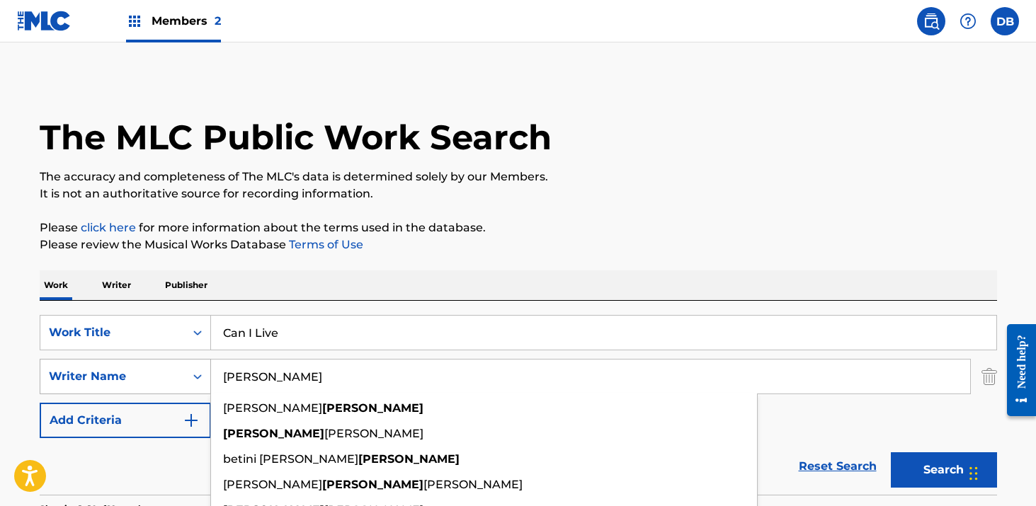
type input "Thomas"
click at [891, 452] on button "Search" at bounding box center [944, 469] width 106 height 35
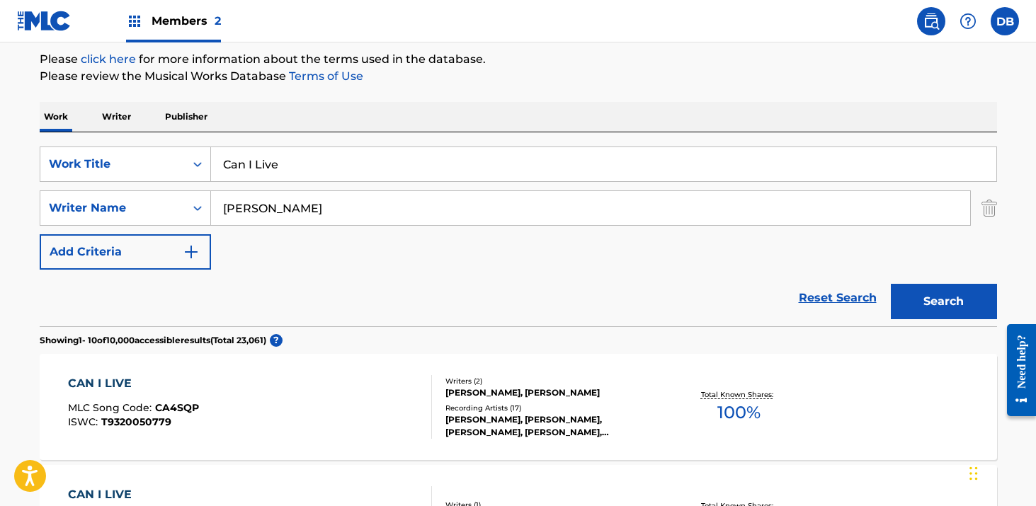
scroll to position [158, 0]
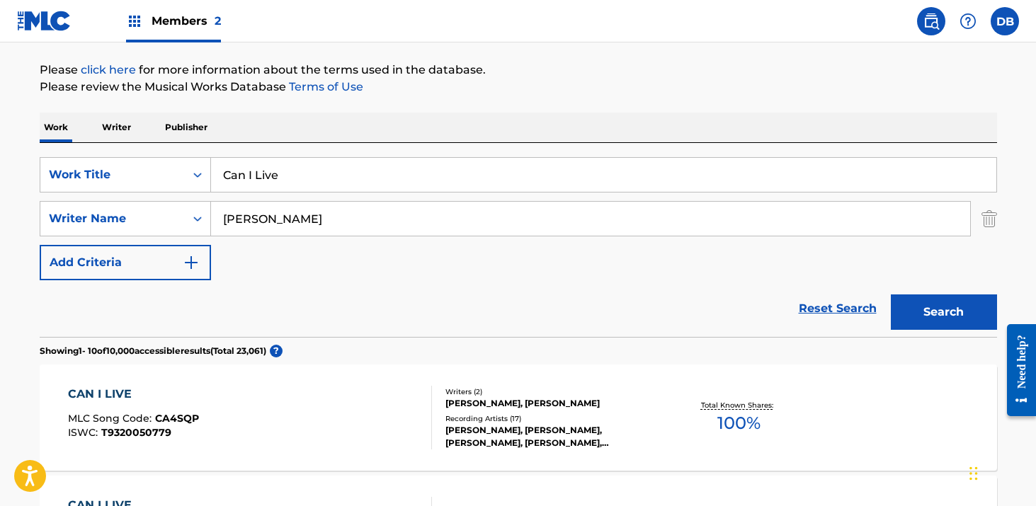
click at [334, 173] on input "Can I Live" at bounding box center [603, 175] width 785 height 34
click at [891, 295] on button "Search" at bounding box center [944, 312] width 106 height 35
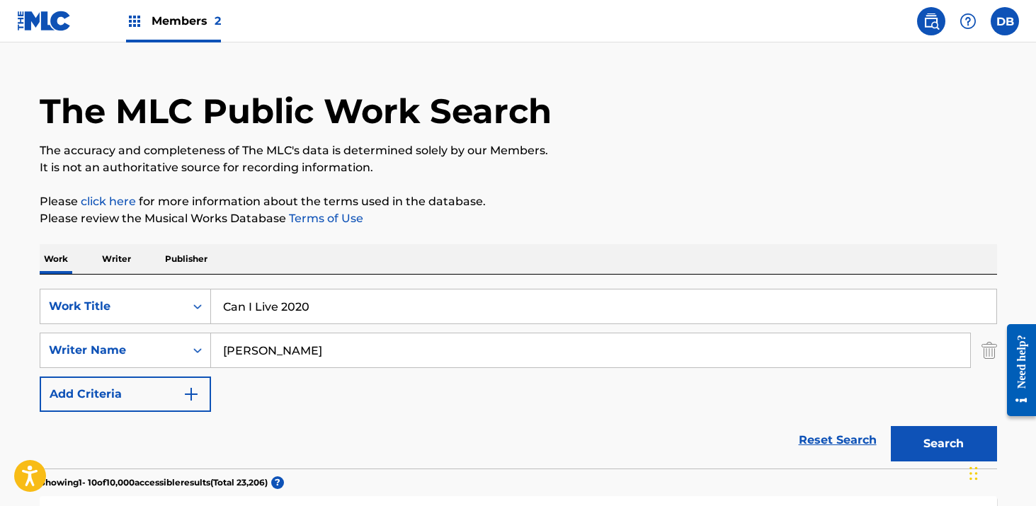
scroll to position [0, 0]
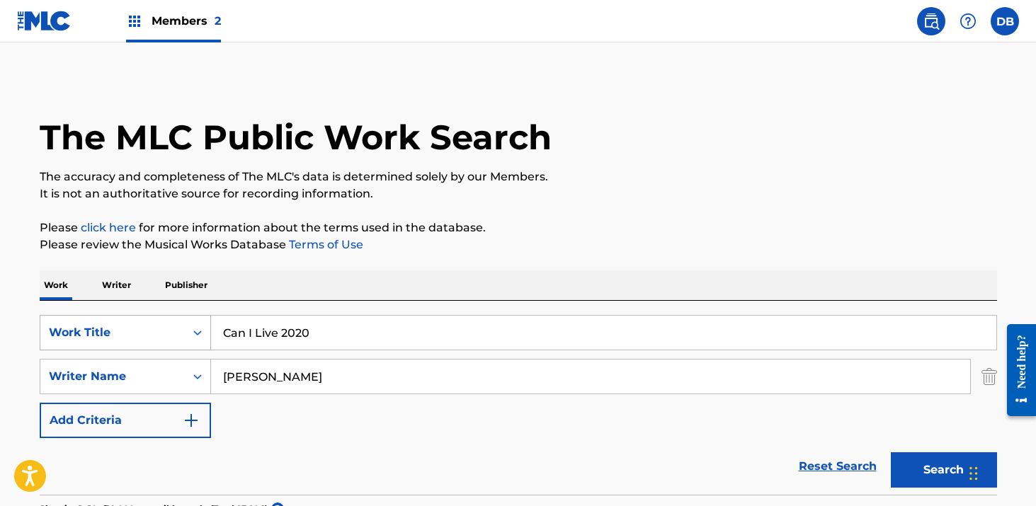
drag, startPoint x: 326, startPoint y: 338, endPoint x: 193, endPoint y: 334, distance: 133.2
click at [193, 334] on div "SearchWithCriteria594a33f3-ce80-43c4-adb6-508eab93b36a Work Title Can I Live 20…" at bounding box center [518, 332] width 957 height 35
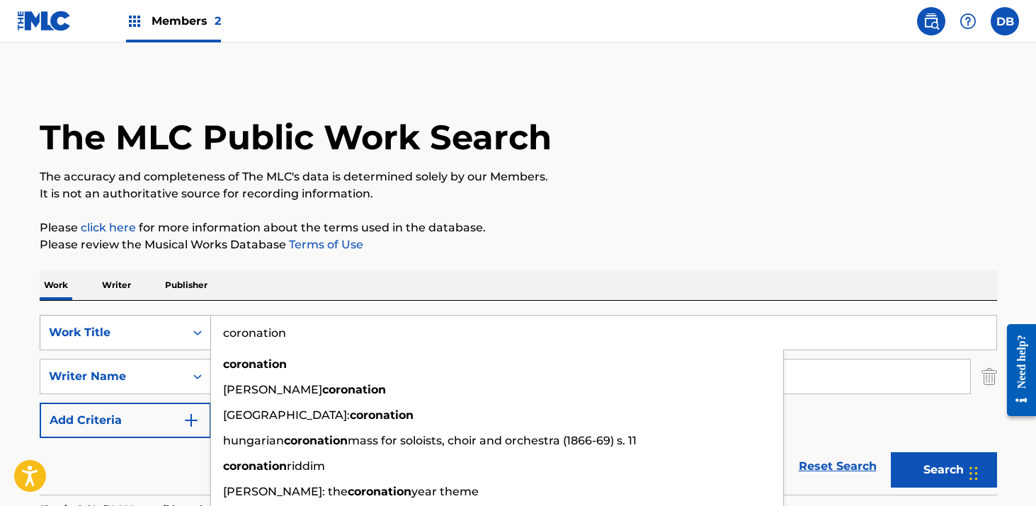
type input "coronation"
click at [891, 452] on button "Search" at bounding box center [944, 469] width 106 height 35
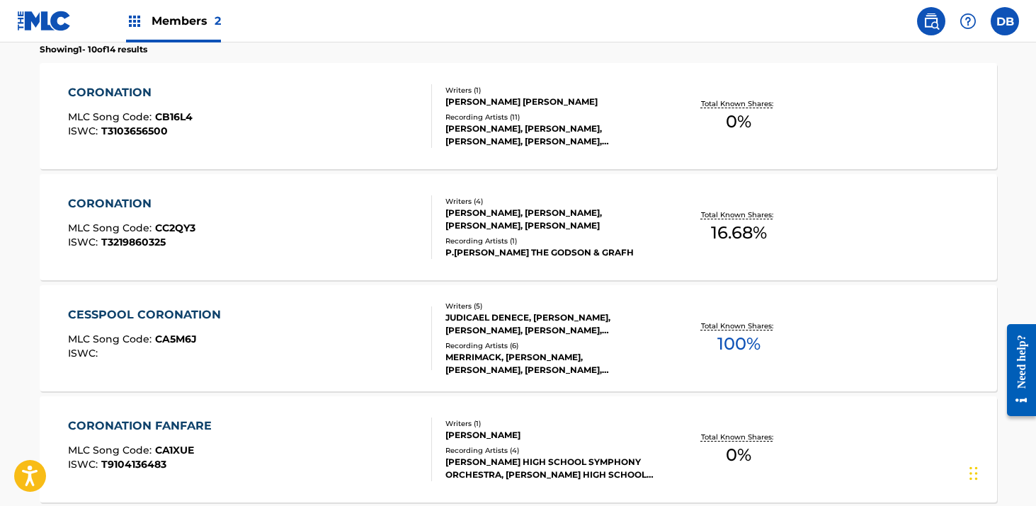
scroll to position [462, 0]
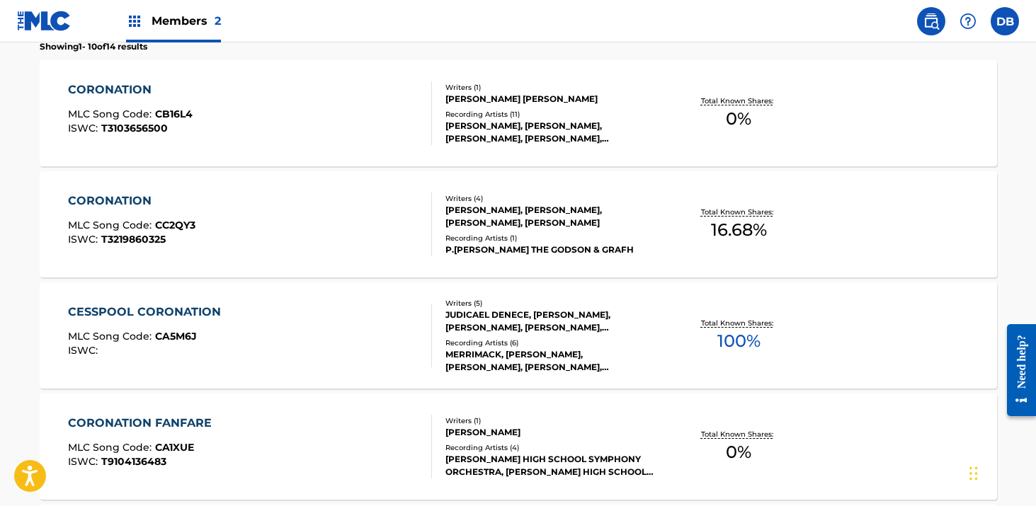
click at [519, 214] on div "PHILIP ANTHONY BERNARD, FREDERICK L THOMAS, OUSLEY RANDY, FRANK MORELL THOMPSON" at bounding box center [552, 216] width 214 height 25
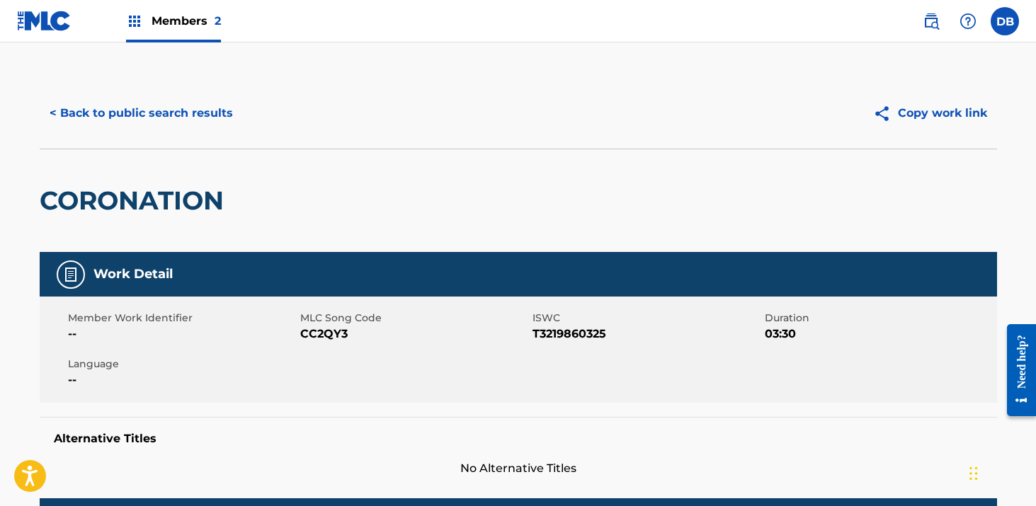
click at [72, 109] on button "< Back to public search results" at bounding box center [141, 113] width 203 height 35
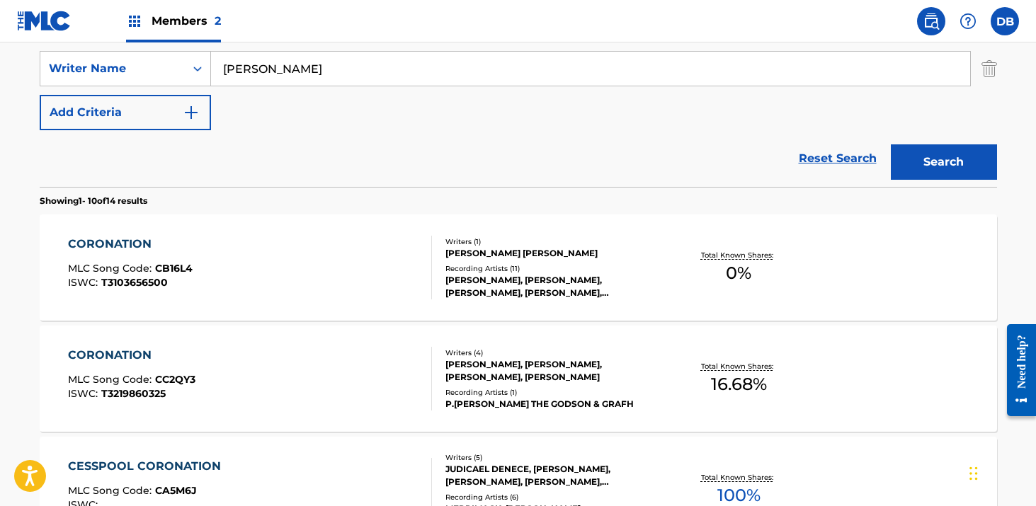
scroll to position [458, 0]
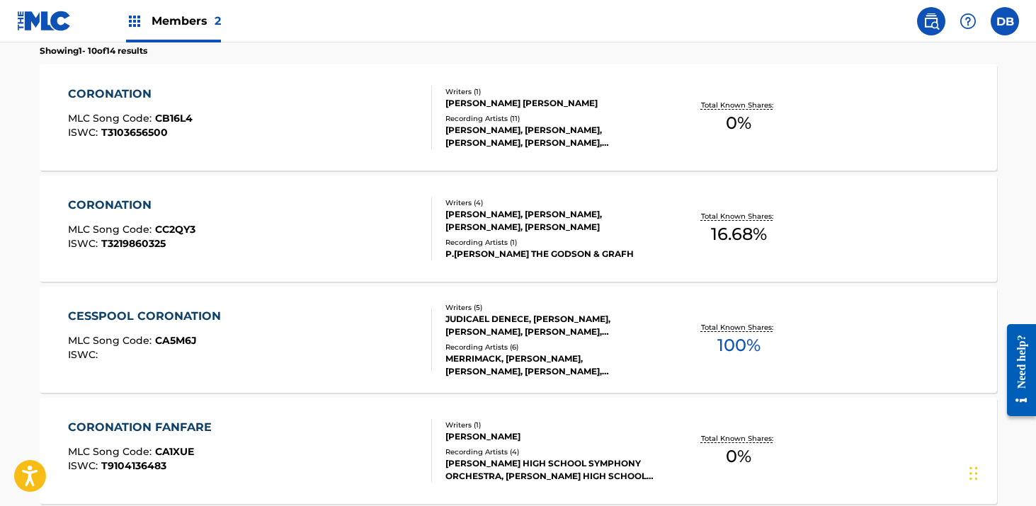
click at [503, 222] on div "PHILIP ANTHONY BERNARD, FREDERICK L THOMAS, OUSLEY RANDY, FRANK MORELL THOMPSON" at bounding box center [552, 220] width 214 height 25
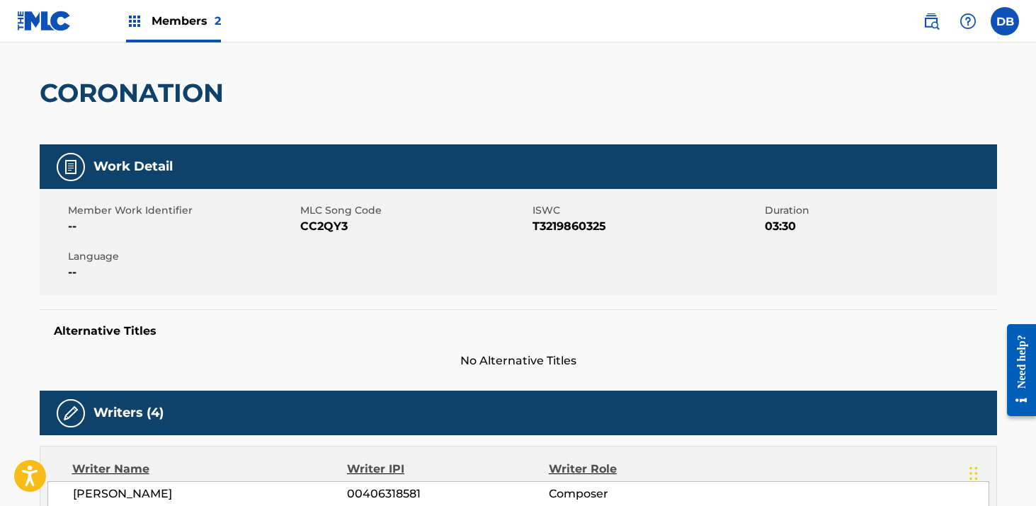
scroll to position [278, 0]
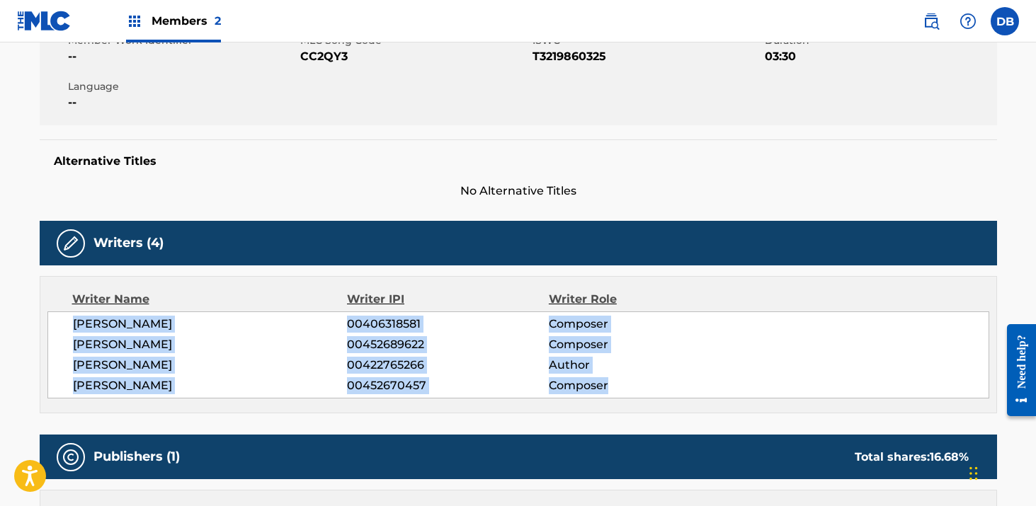
drag, startPoint x: 625, startPoint y: 387, endPoint x: 64, endPoint y: 333, distance: 564.1
click at [64, 333] on div "PHILIP ANTHONY BERNARD 00406318581 Composer FREDERICK L THOMAS 00452689622 Comp…" at bounding box center [518, 355] width 942 height 87
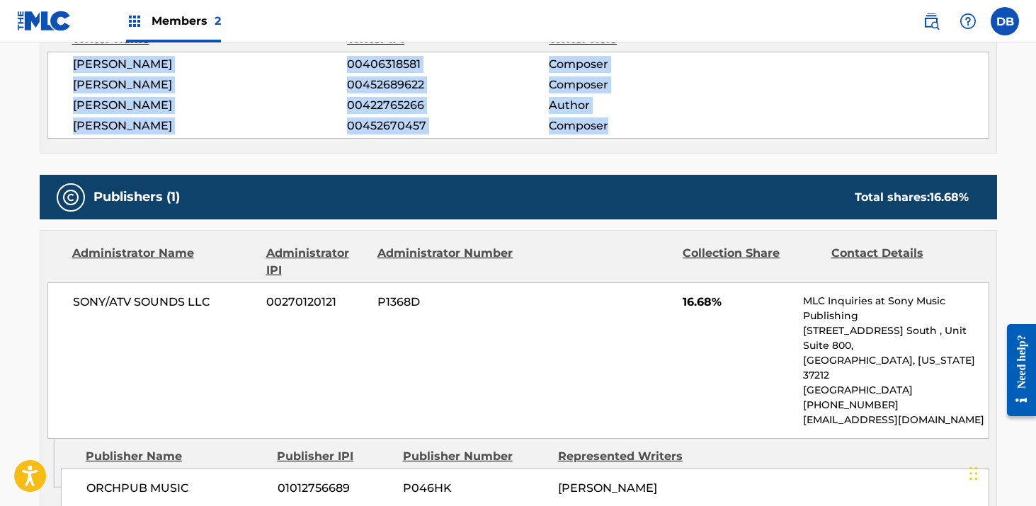
scroll to position [491, 0]
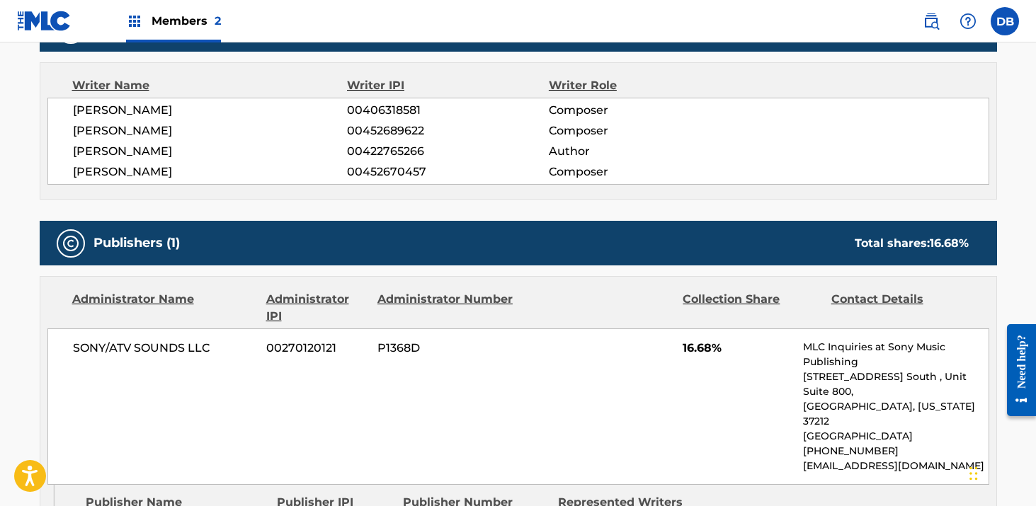
click at [307, 170] on span "FRANK MORELL THOMPSON" at bounding box center [210, 172] width 275 height 17
